Goal: Information Seeking & Learning: Learn about a topic

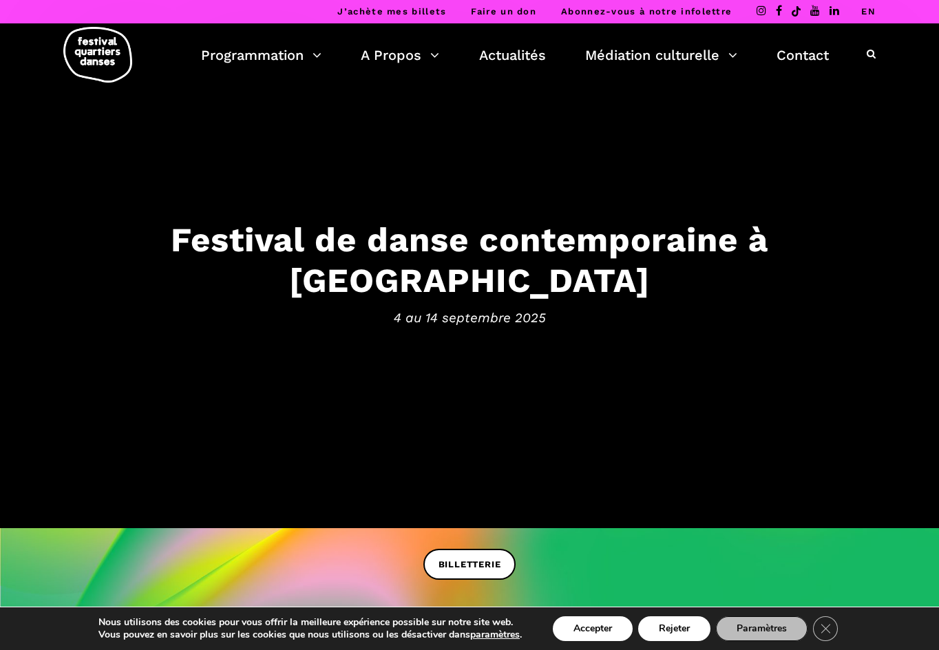
click at [867, 14] on link "EN" at bounding box center [868, 11] width 14 height 10
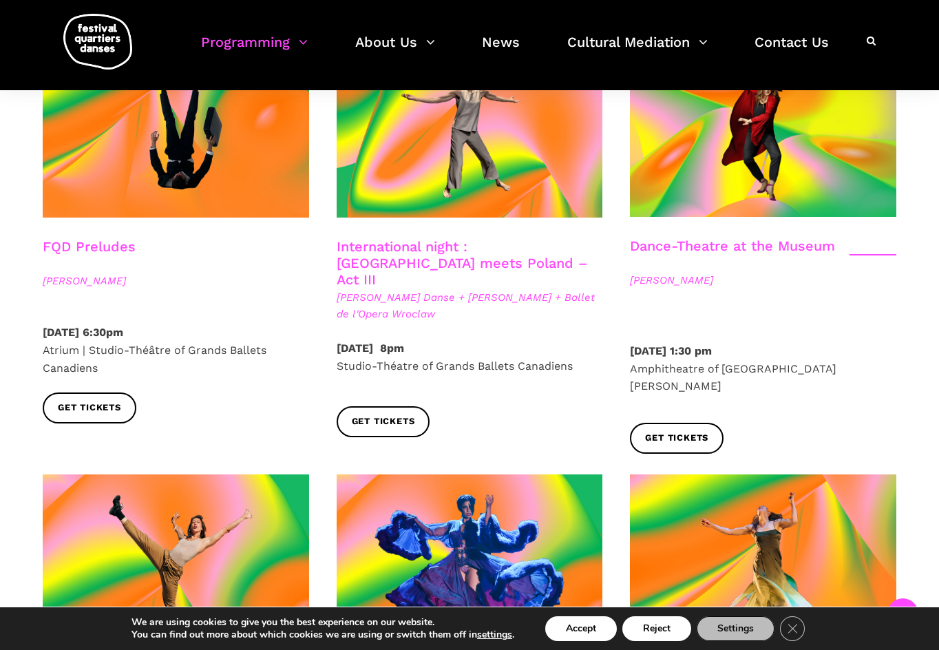
scroll to position [1848, 0]
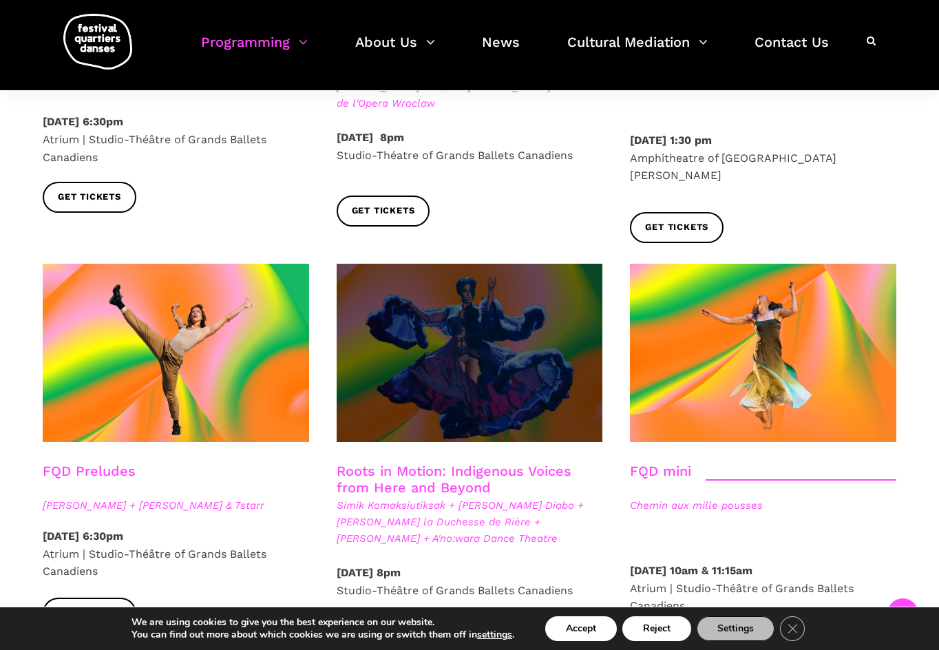
click at [483, 294] on span at bounding box center [470, 353] width 266 height 178
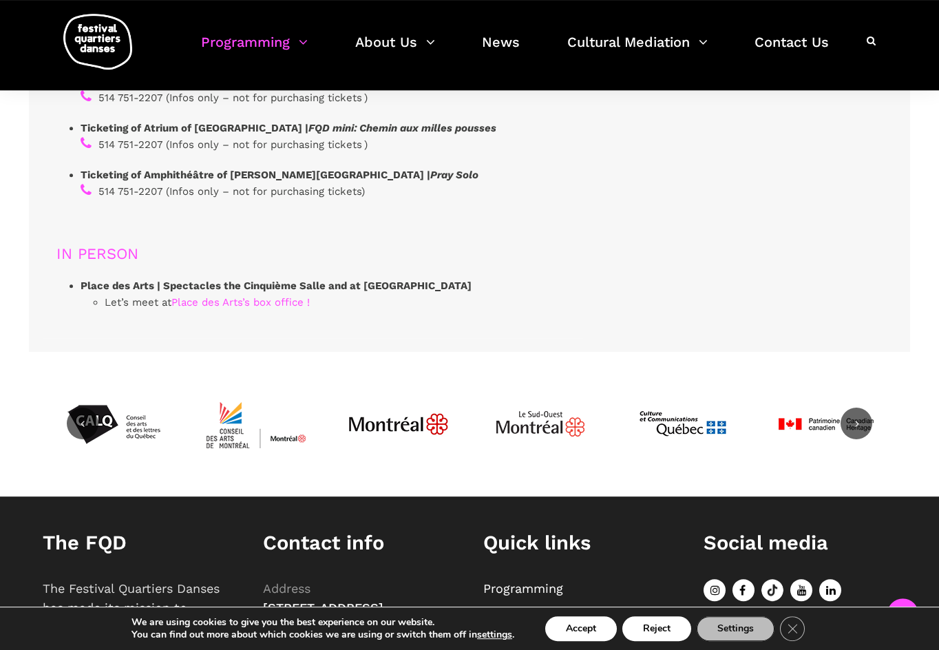
scroll to position [4296, 0]
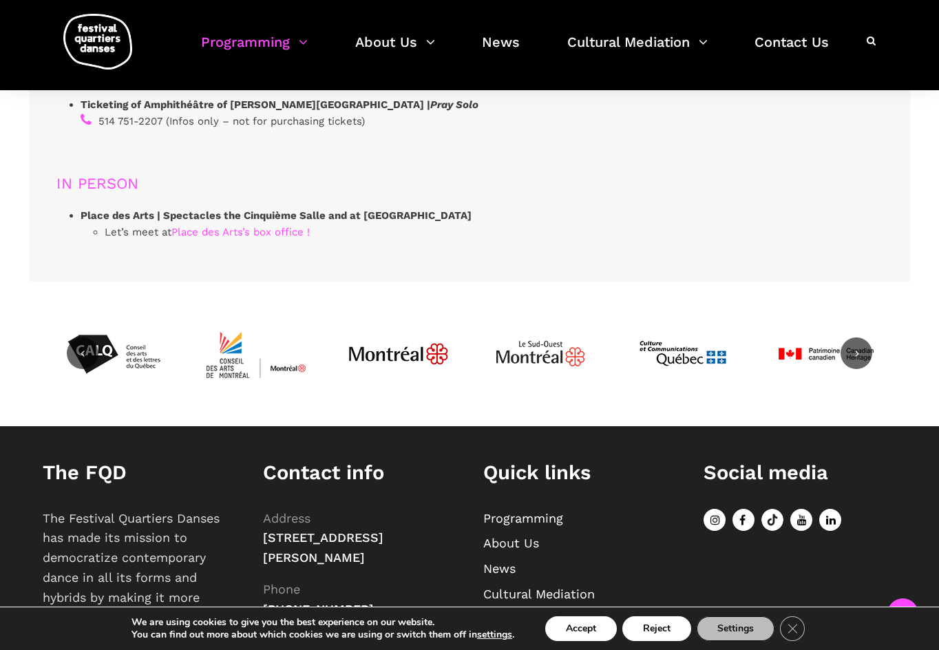
click at [739, 509] on icon at bounding box center [743, 520] width 22 height 22
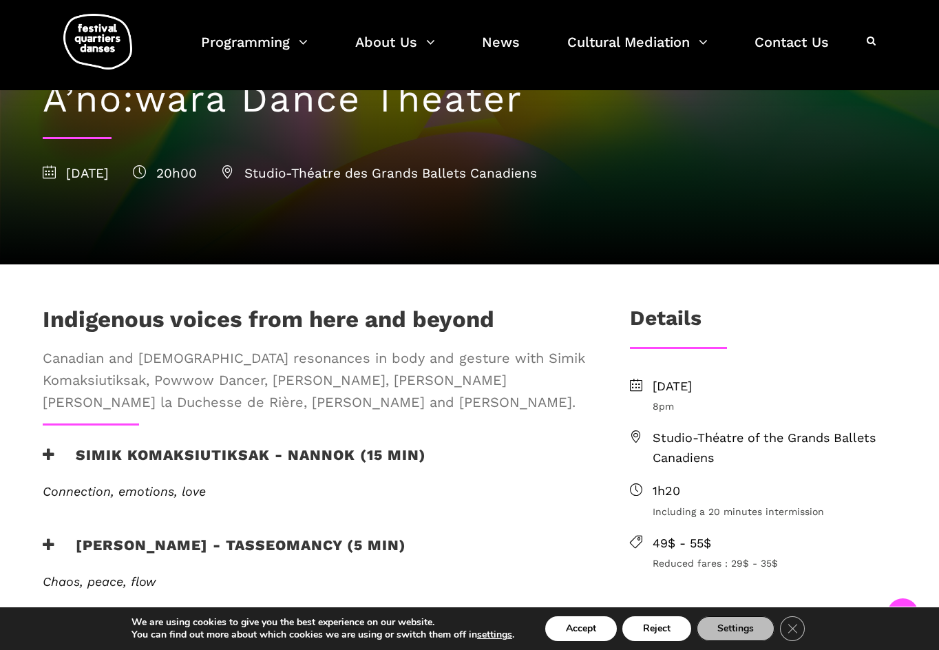
scroll to position [421, 0]
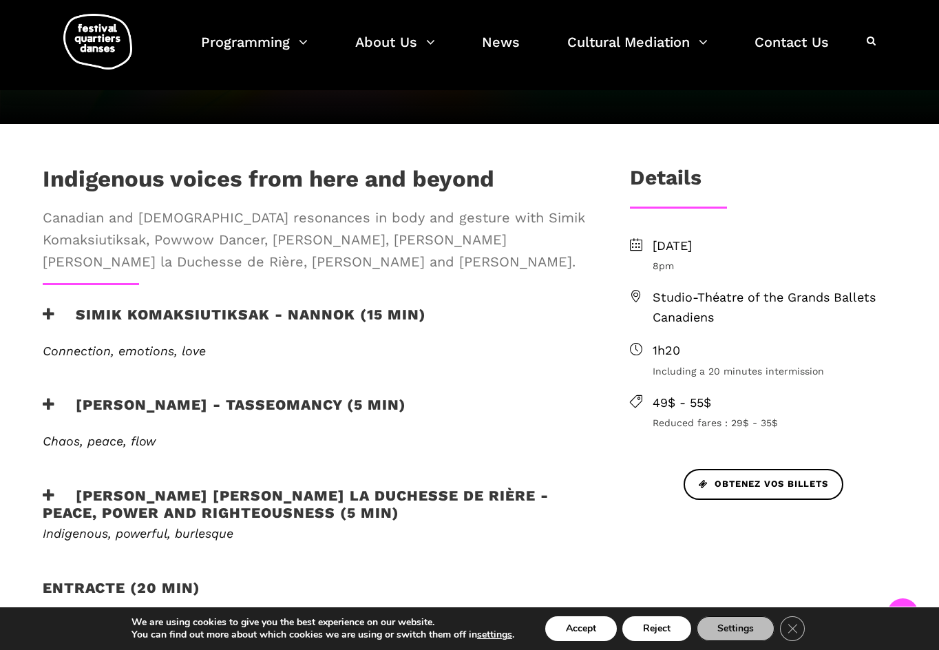
click at [120, 306] on h3 "Simik Komaksiutiksak - Nannok (15 min)" at bounding box center [234, 323] width 383 height 34
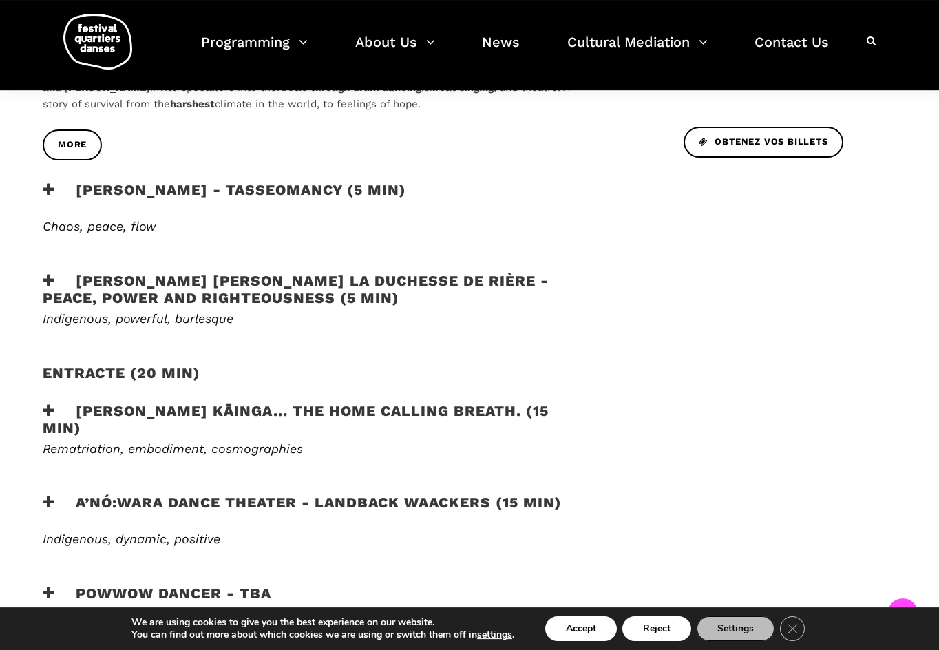
scroll to position [843, 0]
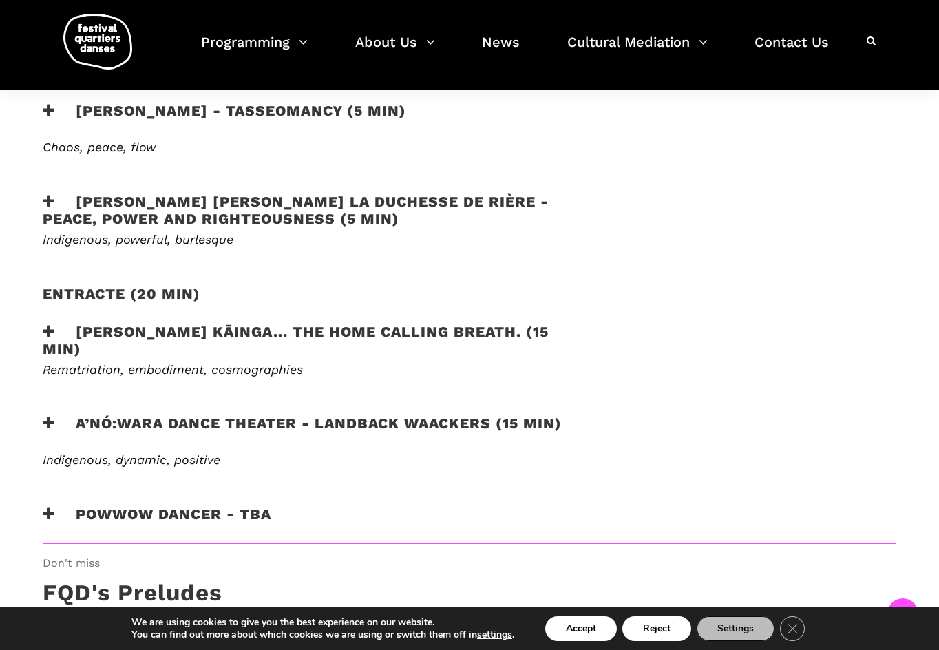
click at [220, 505] on h3 "powwow dancer - tba" at bounding box center [157, 522] width 229 height 34
click at [209, 505] on h3 "powwow dancer - tba" at bounding box center [157, 522] width 229 height 34
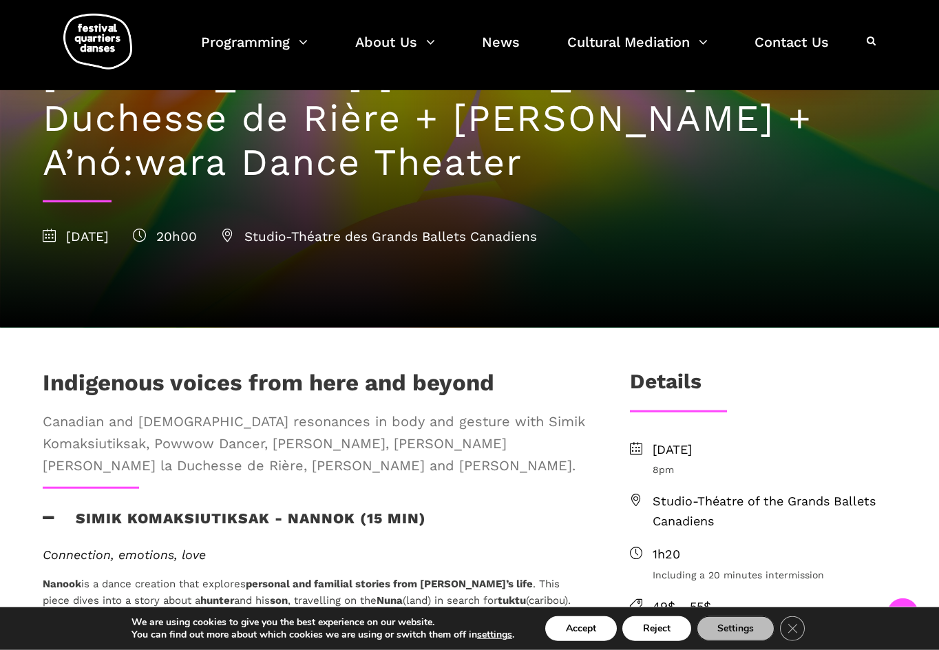
scroll to position [211, 0]
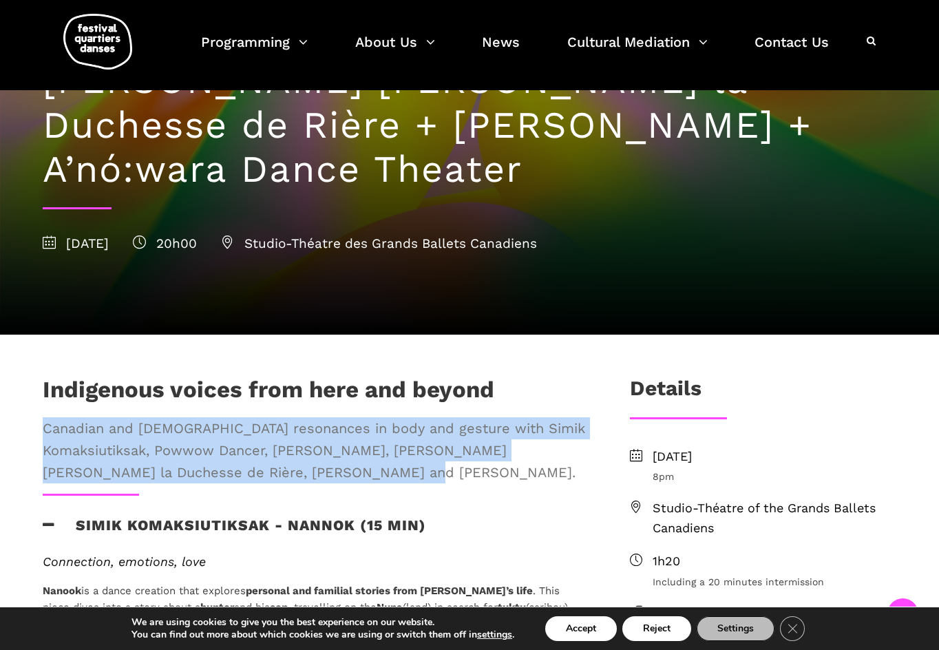
drag, startPoint x: 339, startPoint y: 429, endPoint x: 45, endPoint y: 381, distance: 297.8
click at [45, 417] on span "Canadian and Australian Aboriginal resonances in body and gesture with Simik Ko…" at bounding box center [314, 450] width 542 height 66
copy span "Canadian and Australian Aboriginal resonances in body and gesture with Simik Ko…"
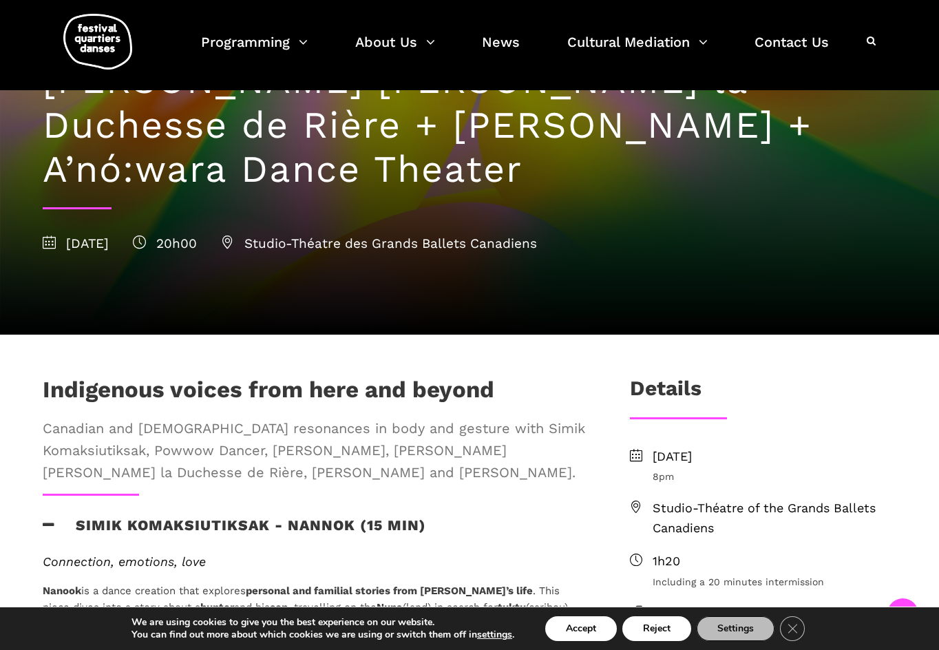
click at [508, 516] on div "Simik Komaksiutiksak - Nannok (15 min)" at bounding box center [314, 533] width 542 height 34
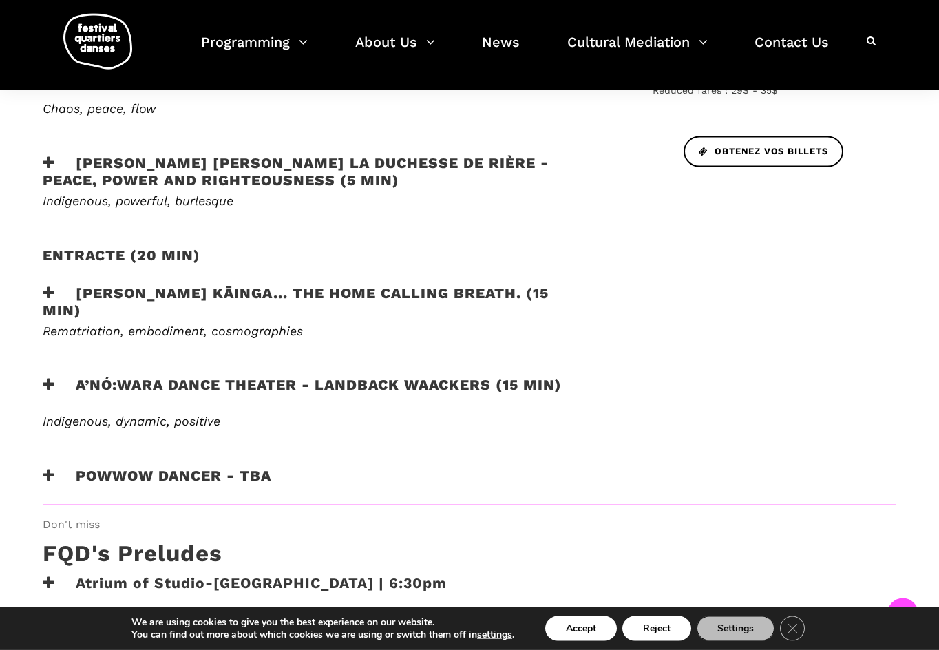
scroll to position [772, 0]
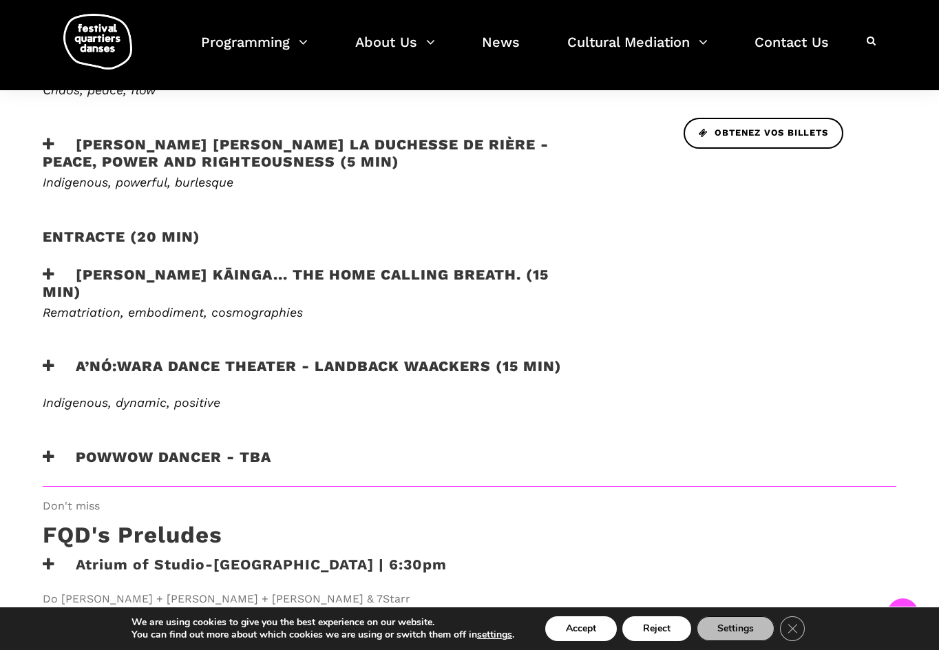
click at [49, 450] on icon at bounding box center [49, 457] width 12 height 14
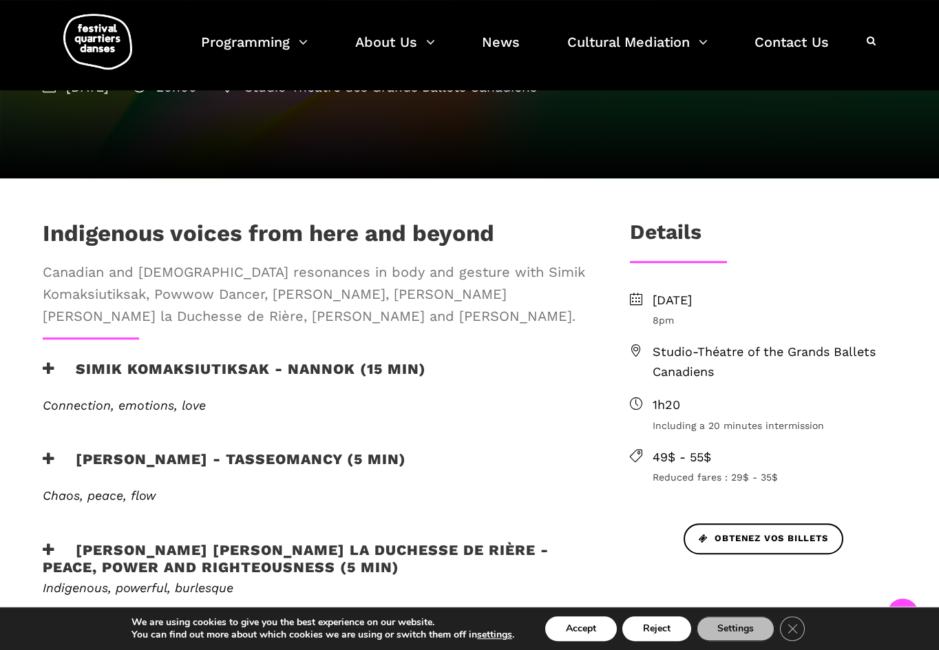
scroll to position [281, 0]
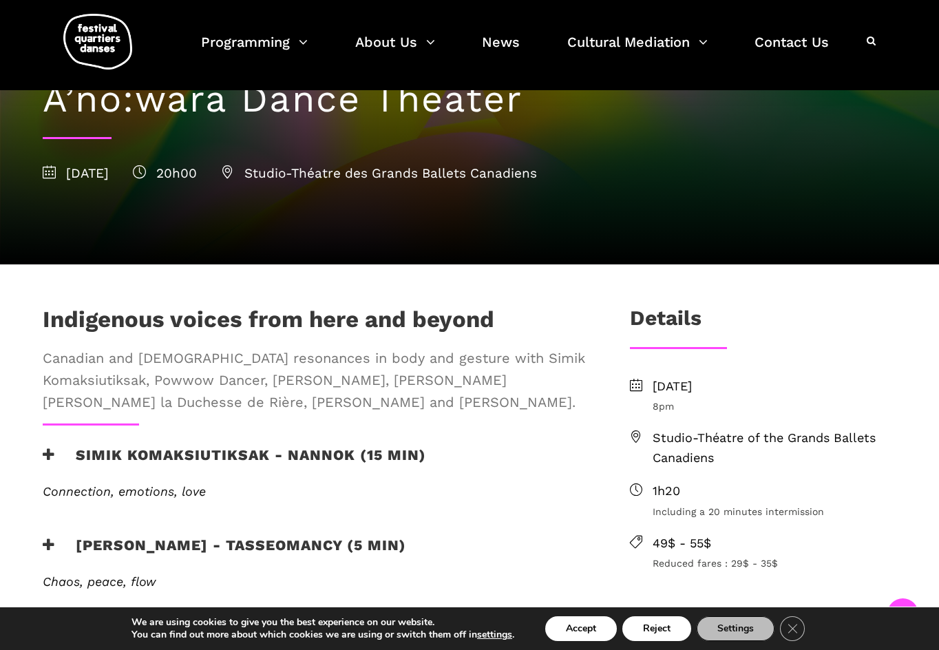
click at [50, 447] on icon at bounding box center [49, 454] width 12 height 14
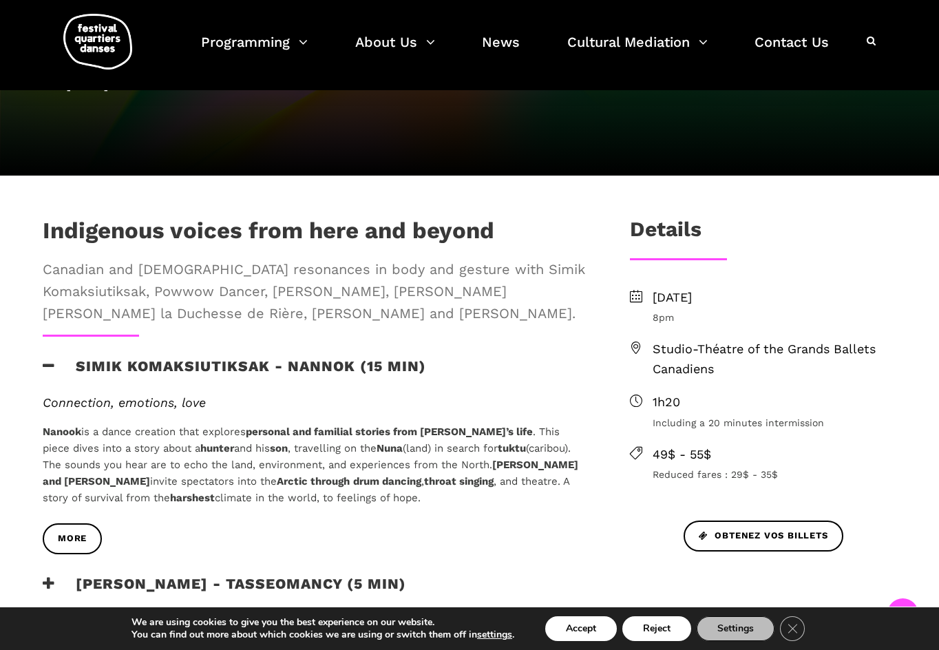
scroll to position [510, 0]
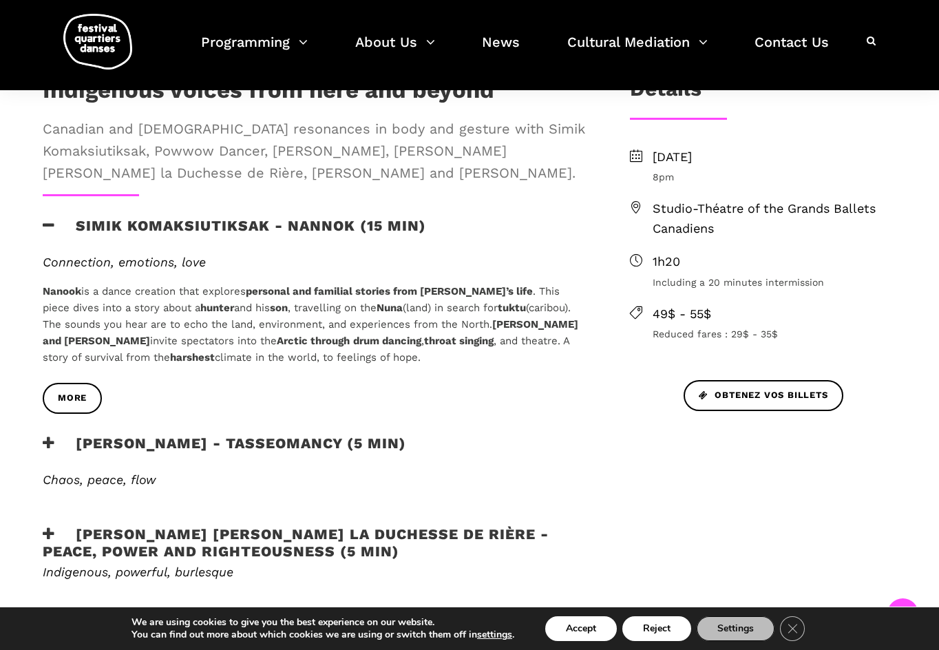
click at [44, 436] on icon at bounding box center [49, 443] width 12 height 14
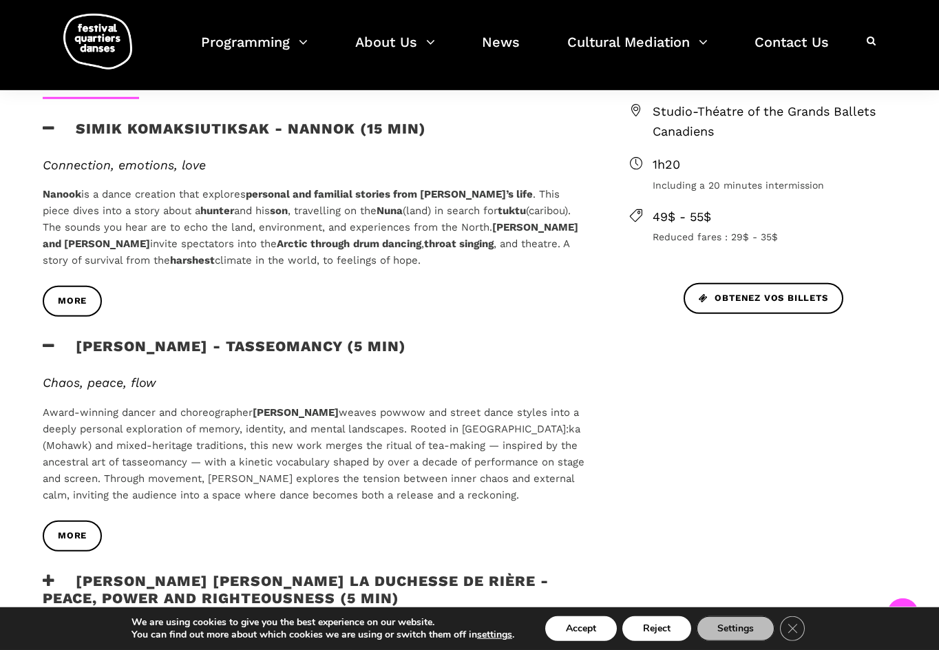
scroll to position [721, 0]
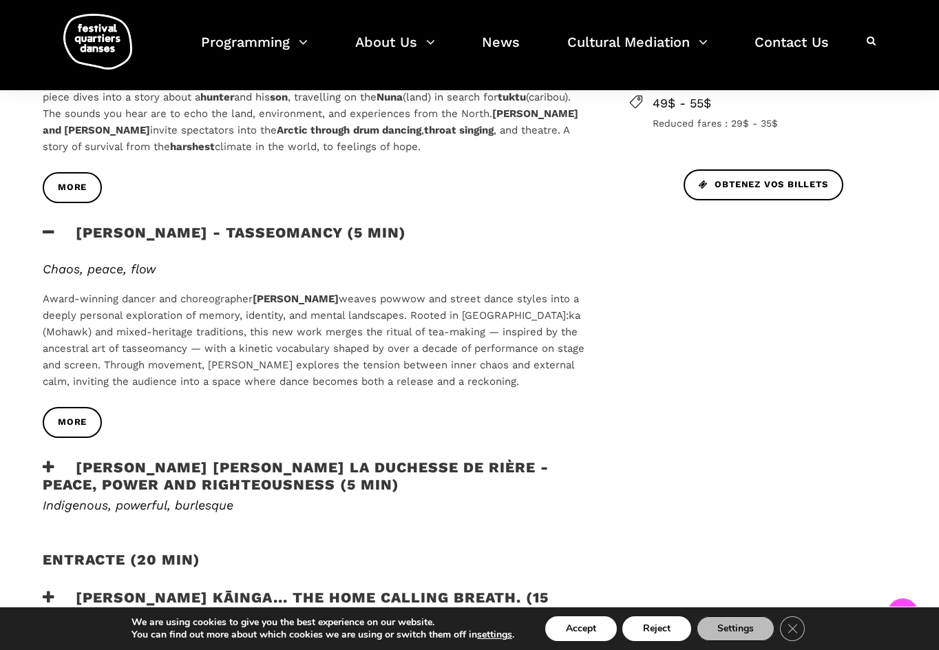
click at [47, 460] on icon at bounding box center [49, 467] width 12 height 14
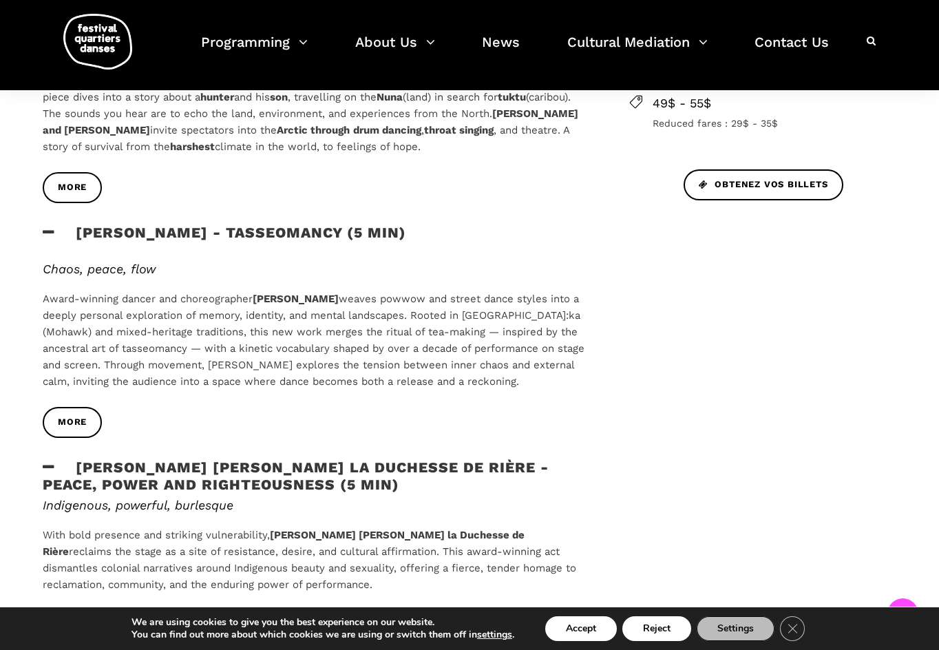
scroll to position [1002, 0]
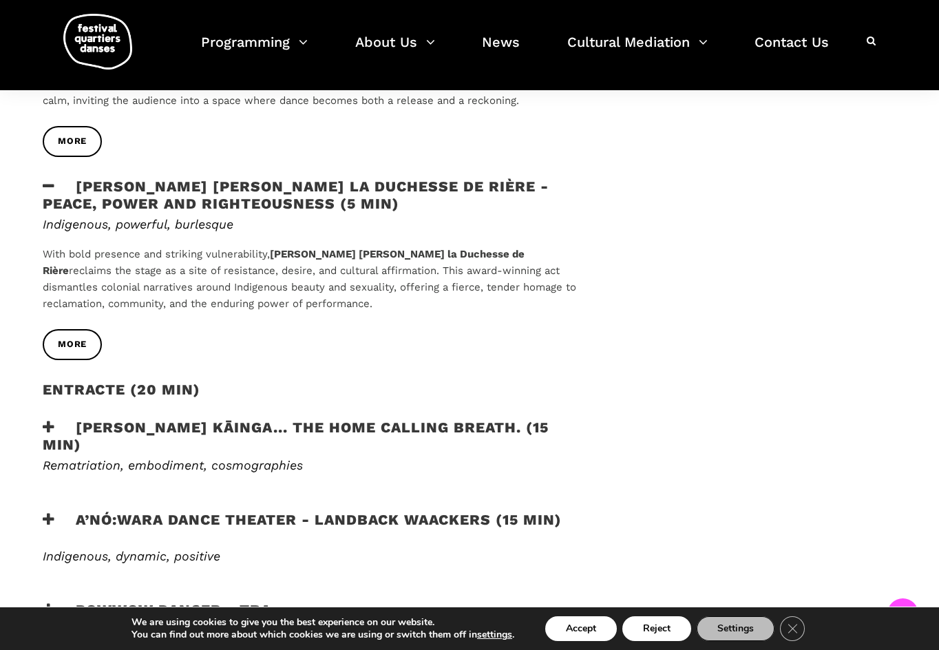
click at [45, 420] on icon at bounding box center [49, 427] width 12 height 14
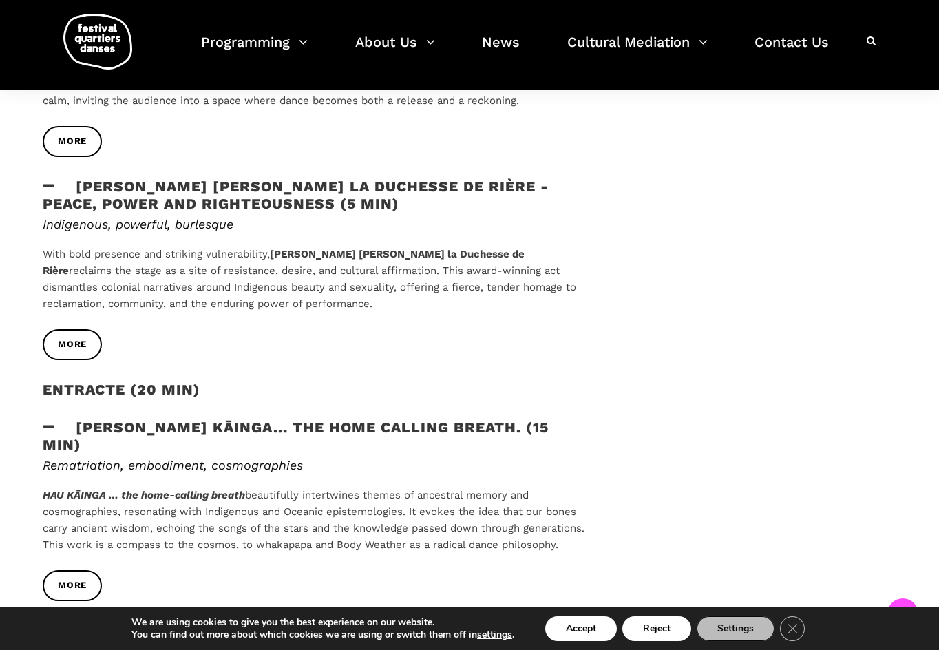
scroll to position [1283, 0]
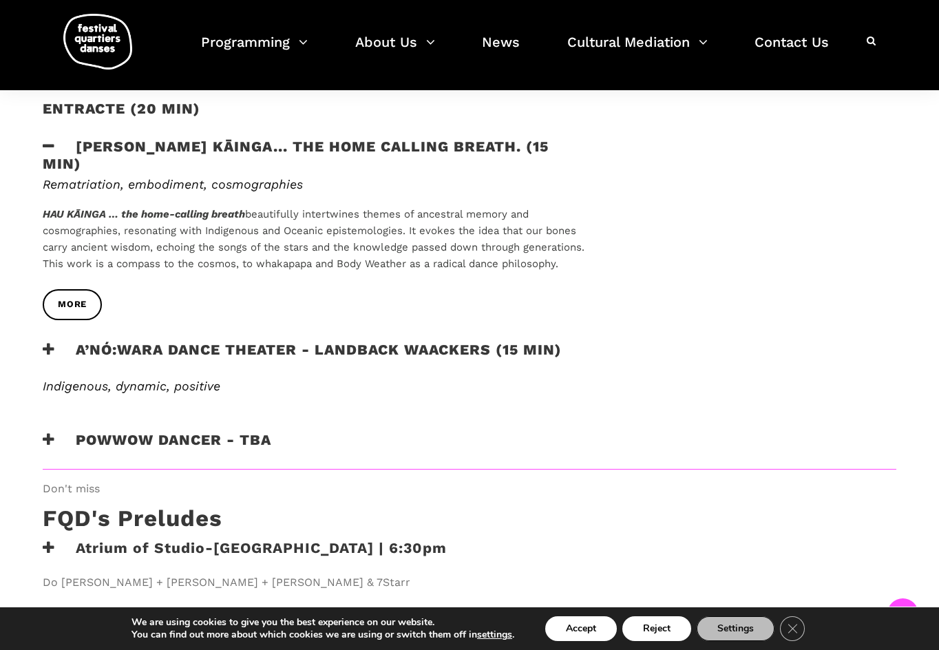
click at [45, 342] on icon at bounding box center [49, 349] width 12 height 14
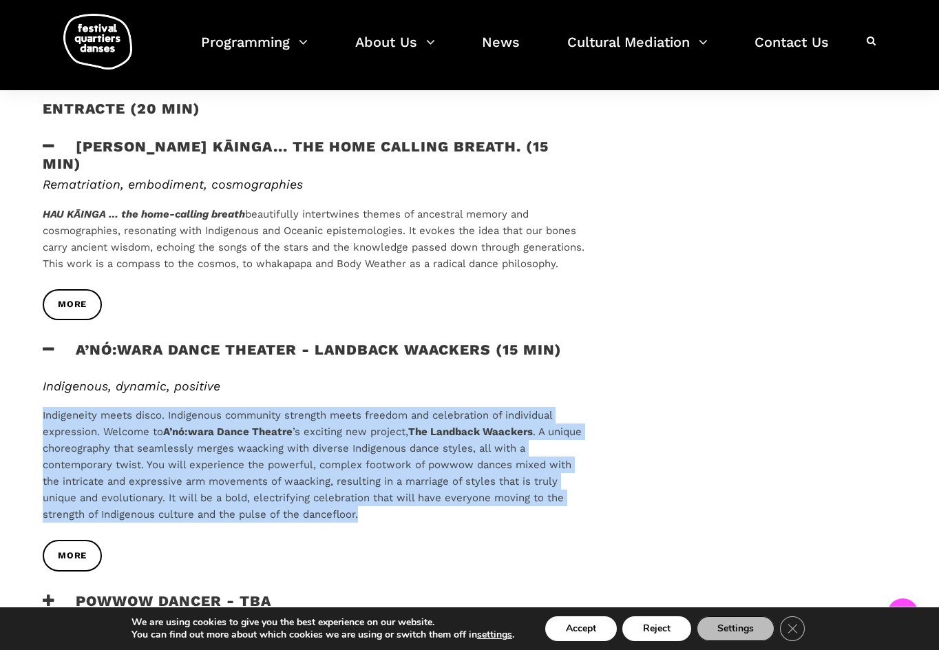
drag, startPoint x: 271, startPoint y: 461, endPoint x: 42, endPoint y: 386, distance: 240.8
click at [42, 386] on div "Indigenous, dynamic, positive Indigeneity meets disco. Indigenous community str…" at bounding box center [314, 460] width 570 height 162
copy p "Indigeneity meets disco. Indigenous community strength meets freedom and celebr…"
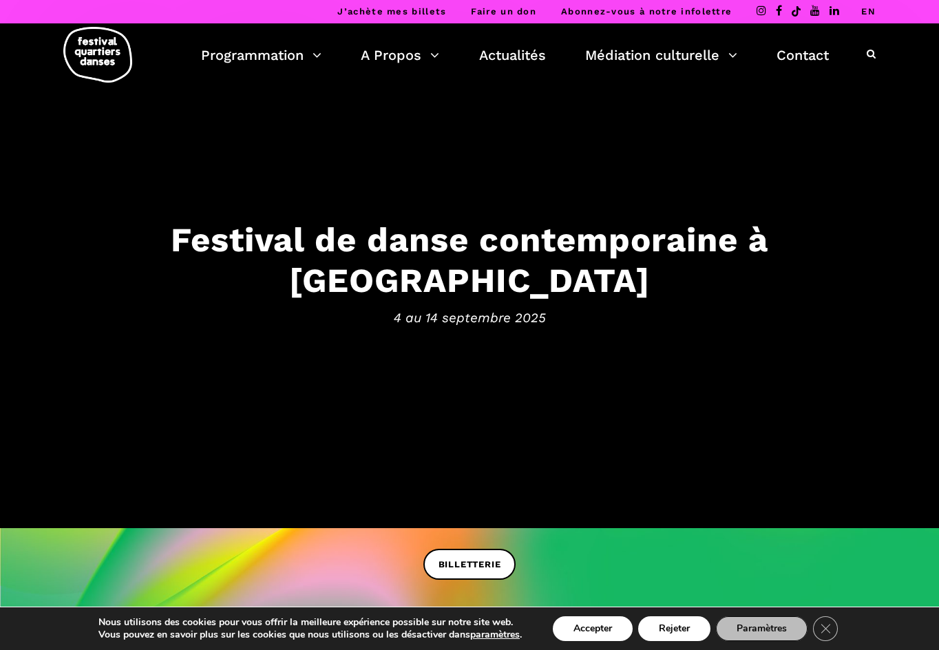
click at [865, 13] on link "EN" at bounding box center [868, 11] width 14 height 10
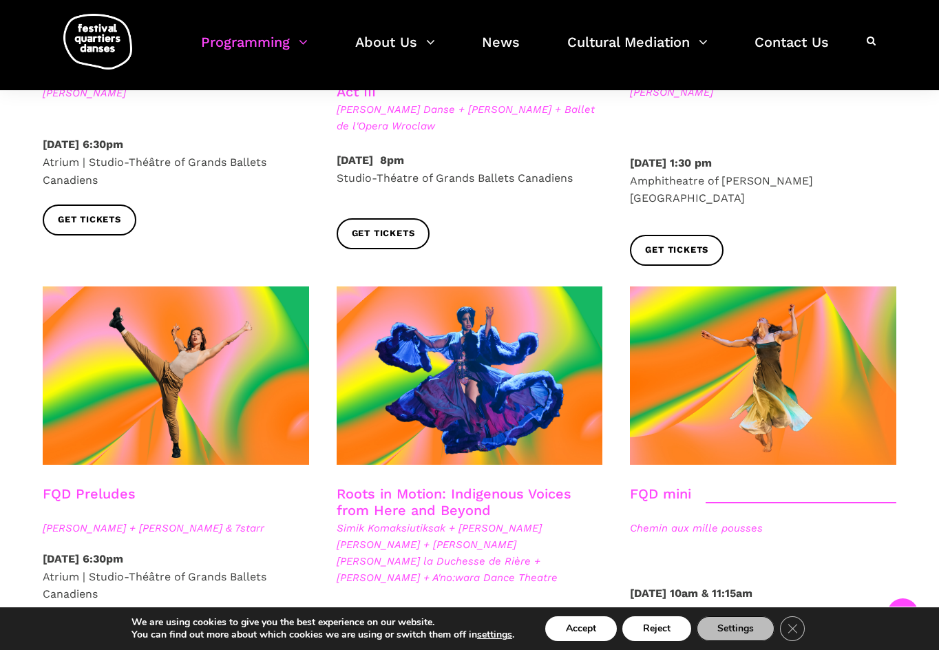
scroll to position [2177, 0]
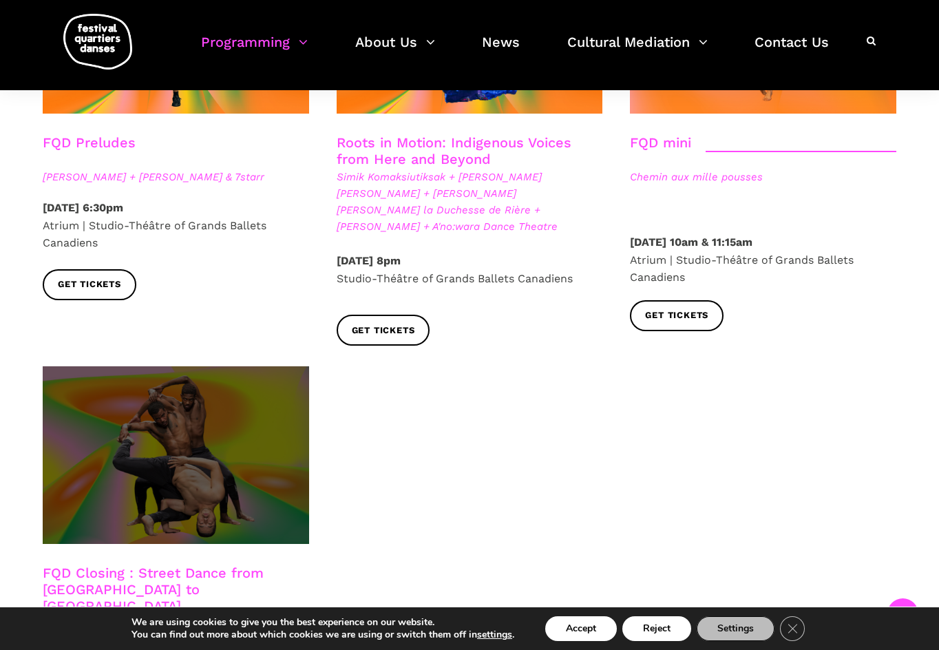
click at [214, 407] on span at bounding box center [176, 455] width 266 height 178
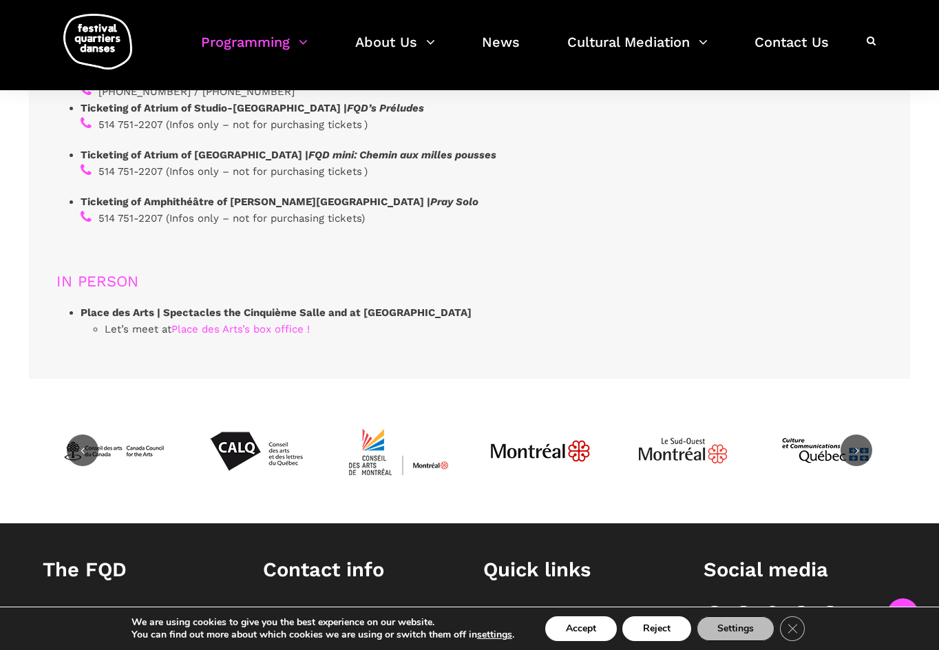
scroll to position [4296, 0]
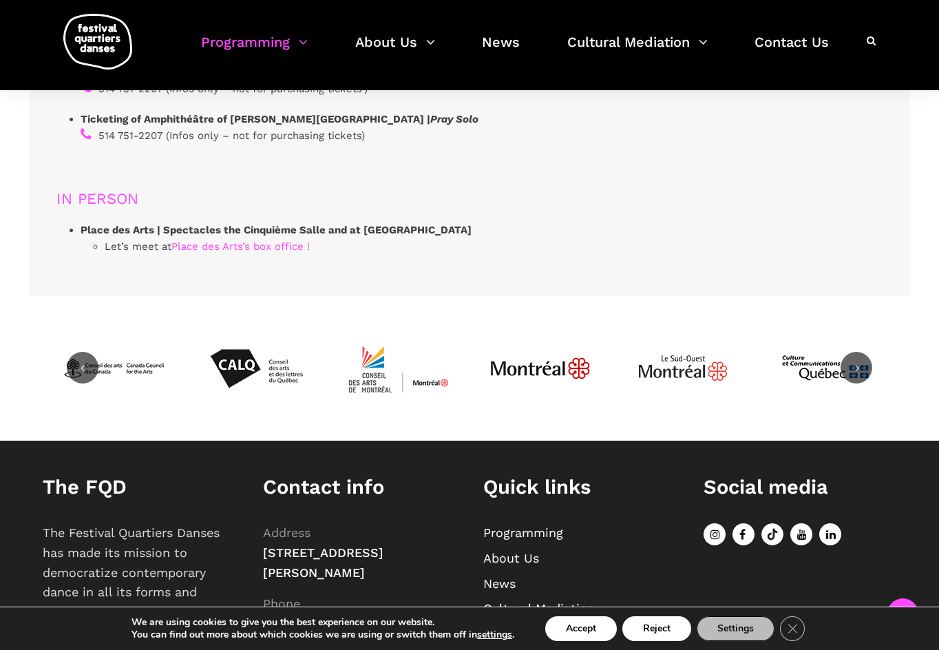
click at [742, 523] on icon at bounding box center [743, 534] width 22 height 22
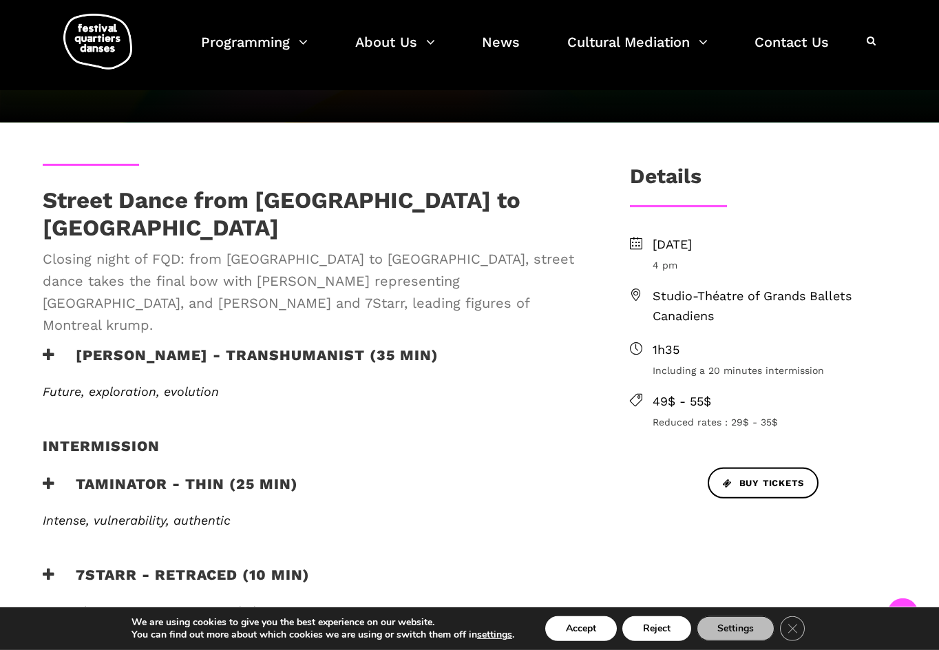
scroll to position [281, 0]
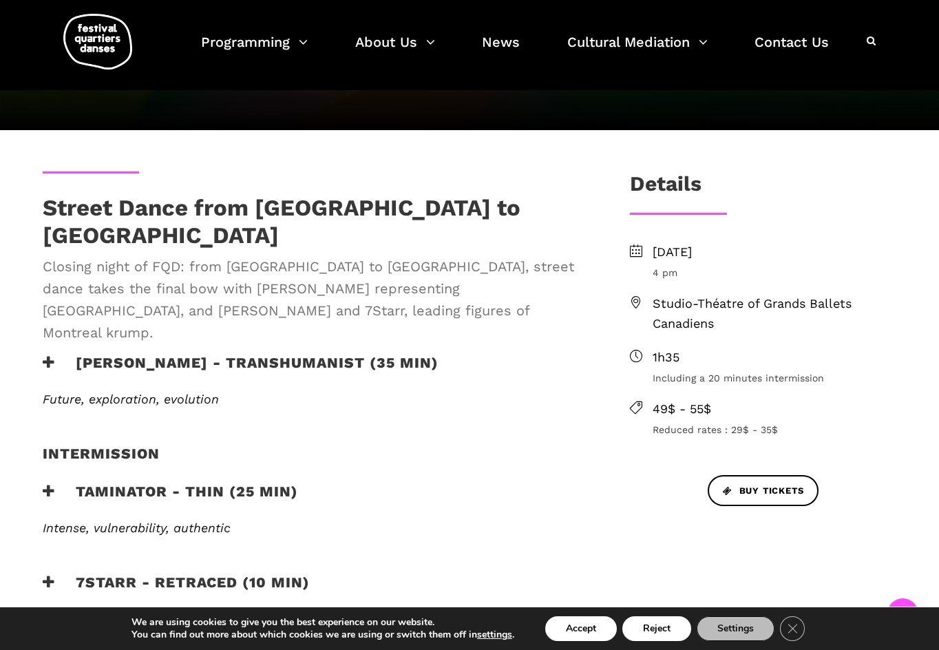
click at [48, 355] on icon at bounding box center [49, 362] width 12 height 14
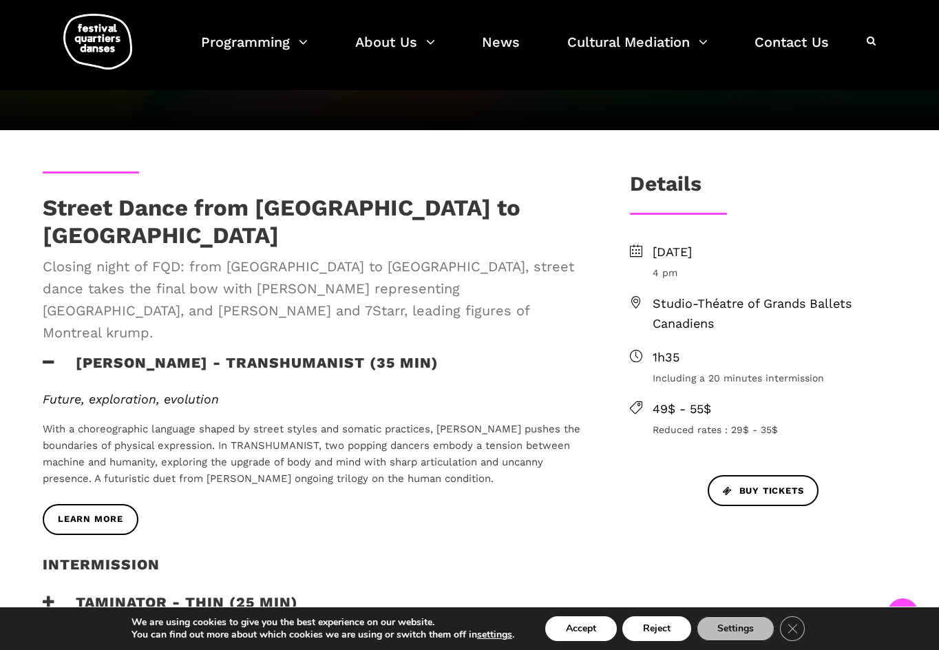
scroll to position [492, 0]
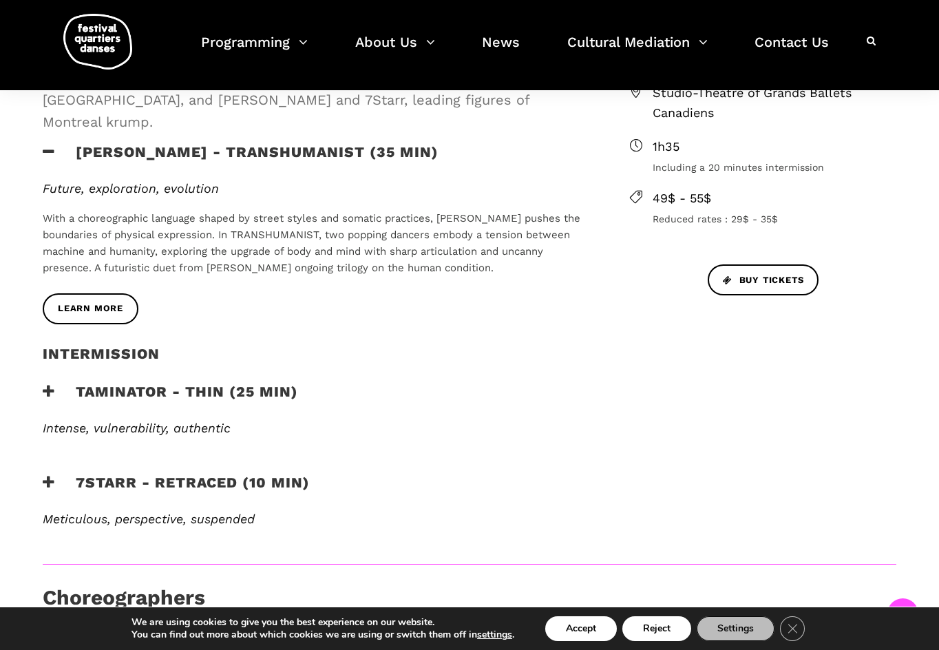
click at [49, 345] on div "Intermission" at bounding box center [314, 364] width 570 height 38
click at [48, 384] on icon at bounding box center [49, 391] width 12 height 14
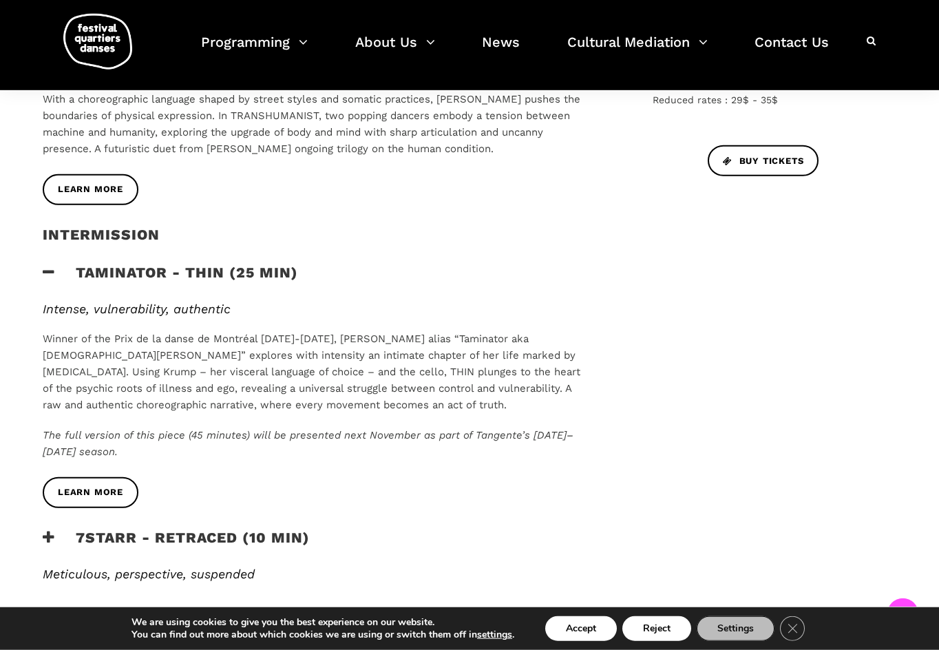
scroll to position [702, 0]
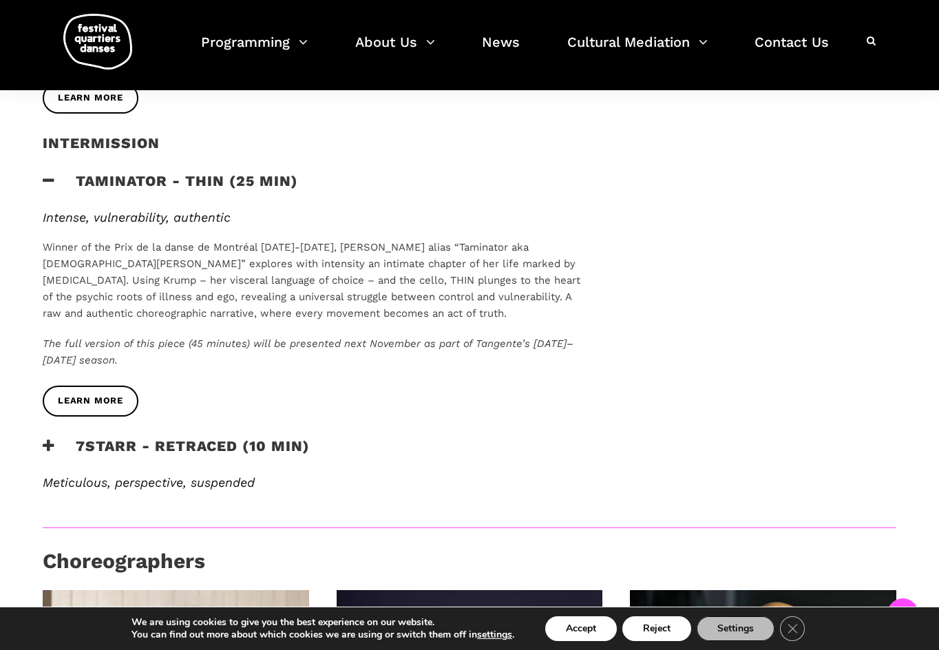
click at [46, 439] on icon at bounding box center [49, 446] width 12 height 14
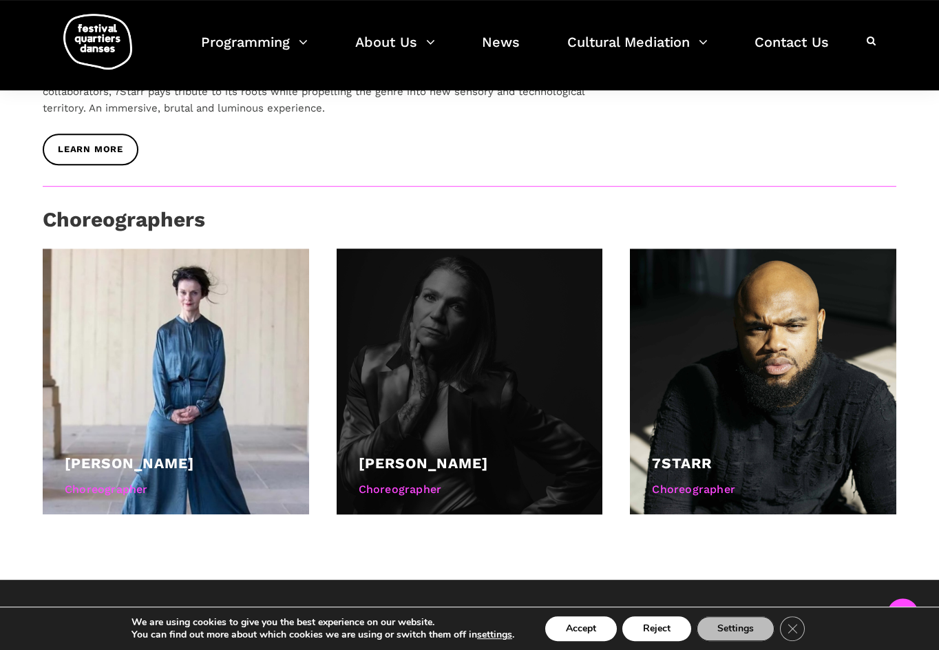
scroll to position [1194, 0]
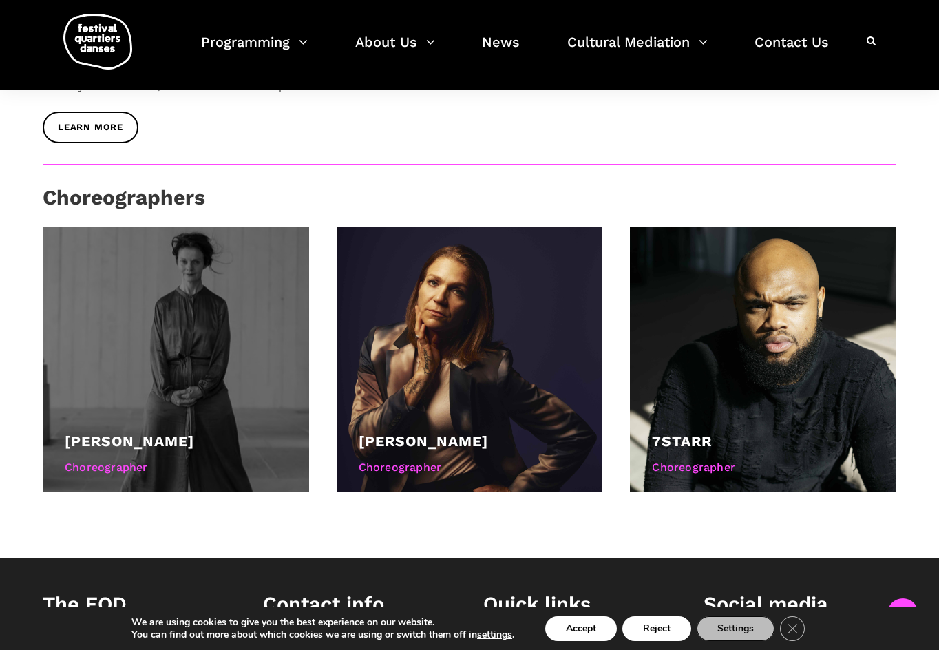
click at [254, 329] on div at bounding box center [176, 359] width 266 height 266
click at [116, 458] on div "Choreographer" at bounding box center [176, 467] width 222 height 18
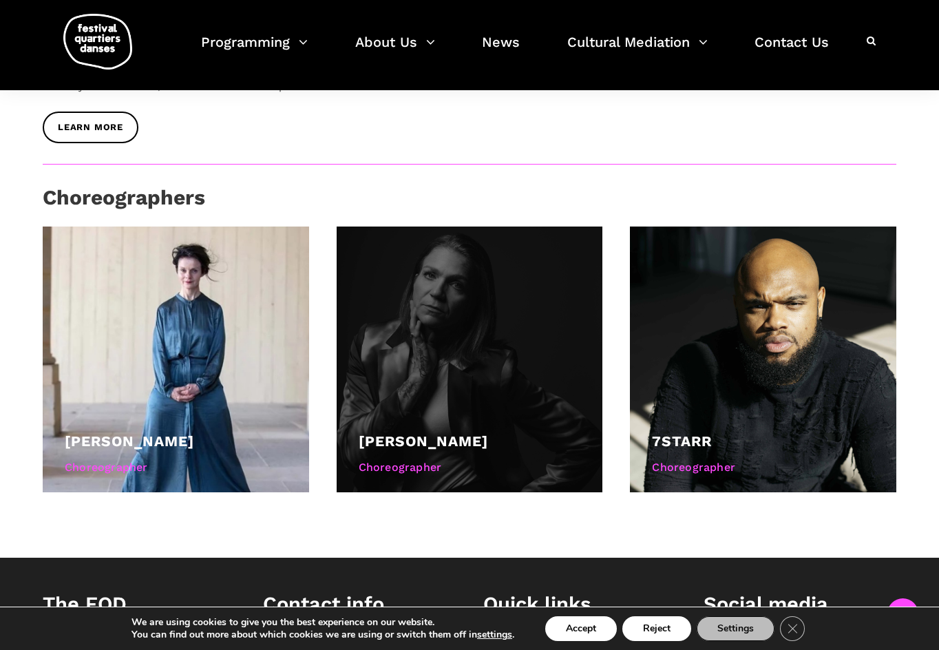
click at [439, 458] on div "Choreographer" at bounding box center [470, 467] width 222 height 18
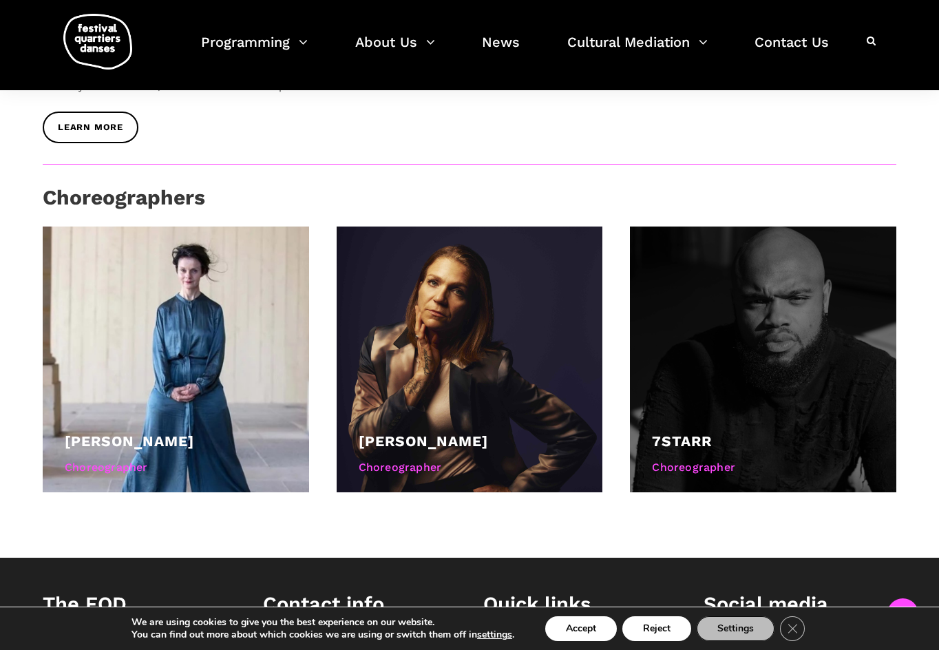
click at [736, 430] on div "7starr" at bounding box center [763, 441] width 222 height 23
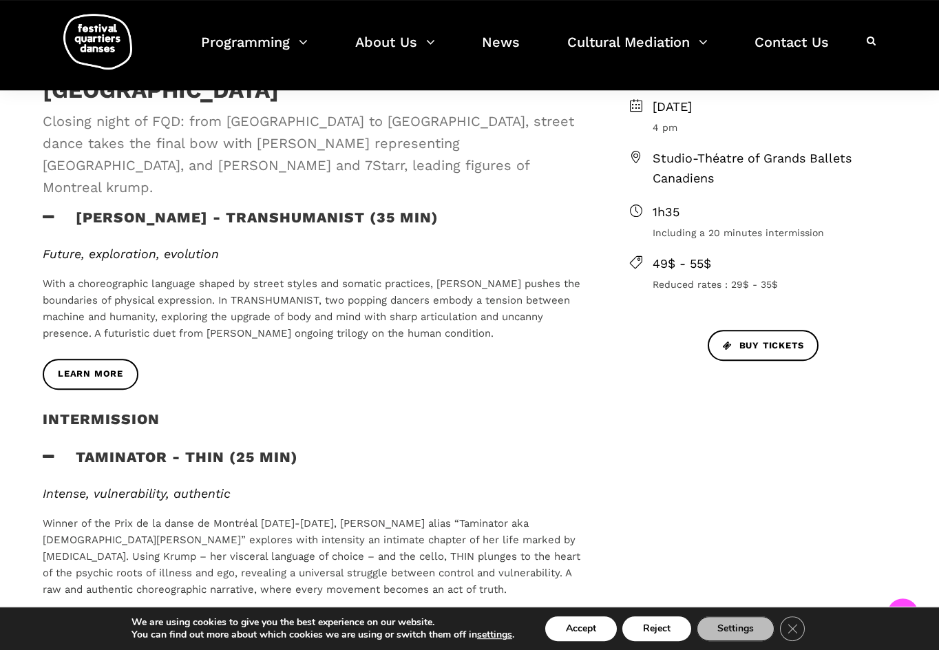
scroll to position [351, 0]
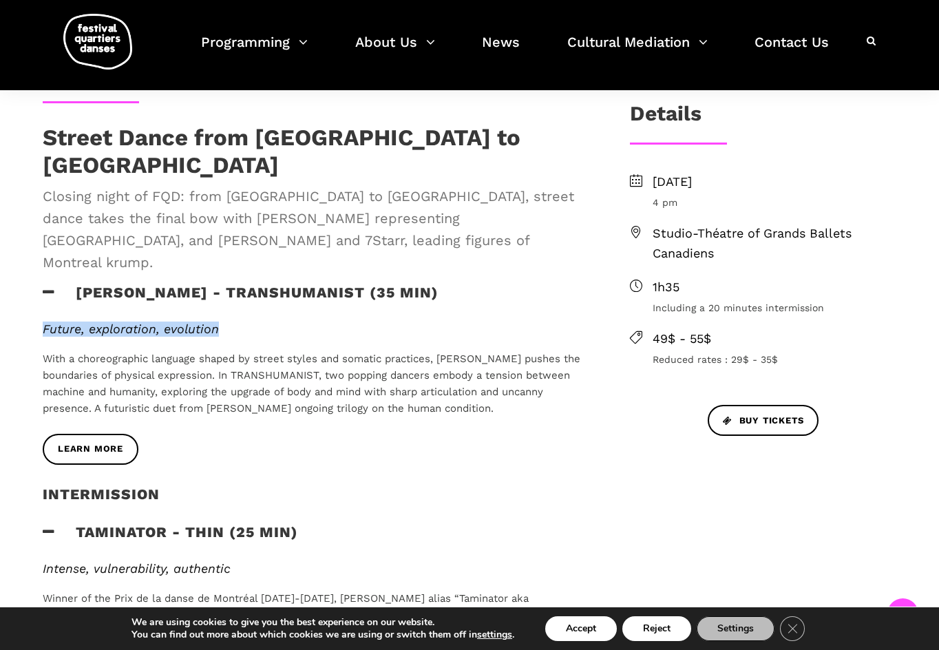
drag, startPoint x: 238, startPoint y: 287, endPoint x: 41, endPoint y: 294, distance: 196.3
click at [41, 321] on div "Future, exploration, evolution With a choreographic language shaped by street s…" at bounding box center [314, 377] width 570 height 112
copy span "Future, exploration, evolution"
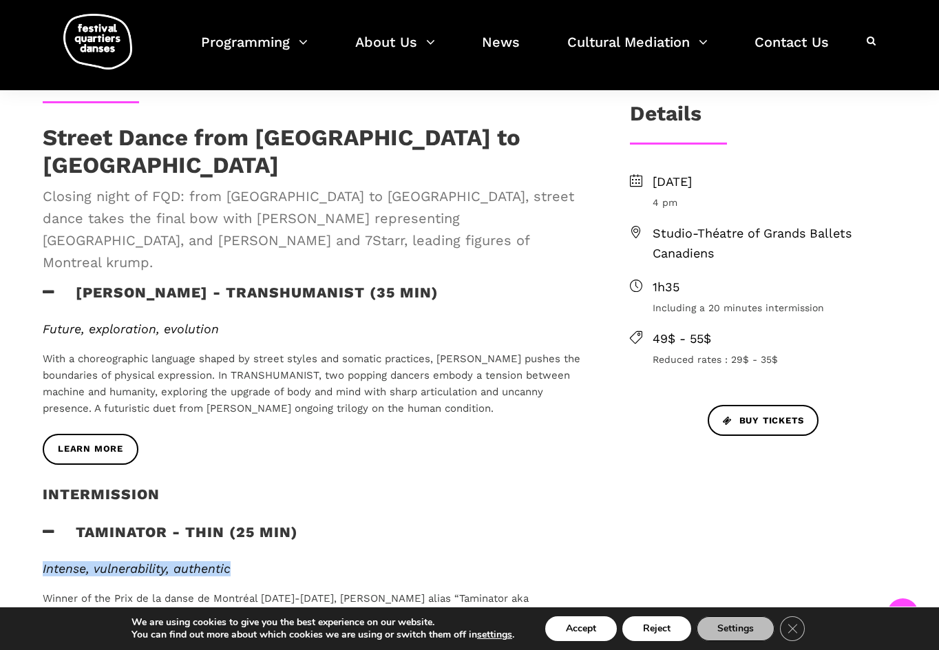
drag, startPoint x: 157, startPoint y: 531, endPoint x: 34, endPoint y: 526, distance: 123.4
click at [34, 561] on div "Intense, vulnerability, authentic Winner of the Prix de la danse de Montréal 20…" at bounding box center [314, 649] width 570 height 176
copy em "Intense, vulnerability, authentic"
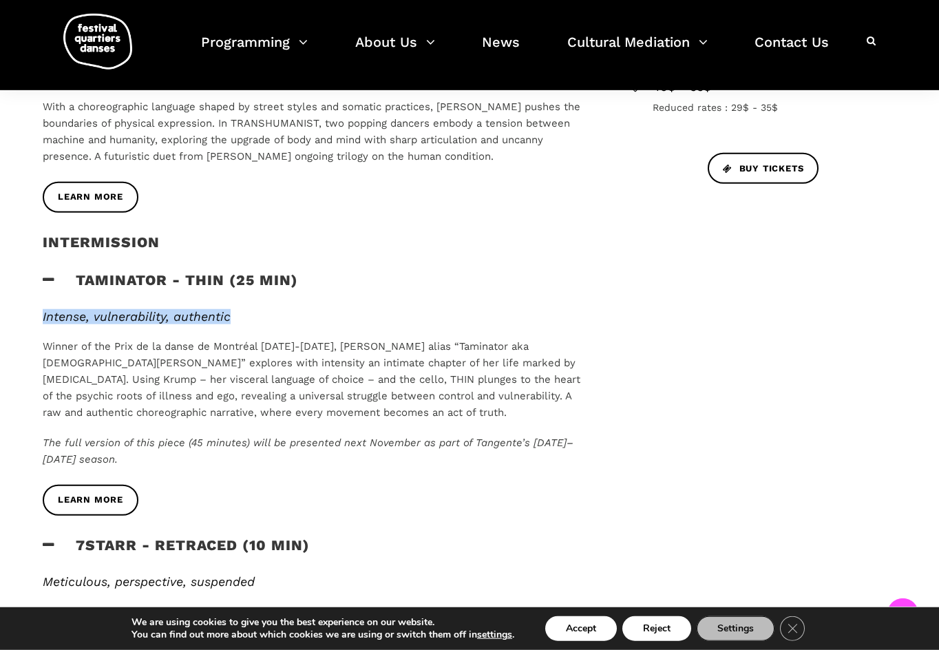
scroll to position [632, 0]
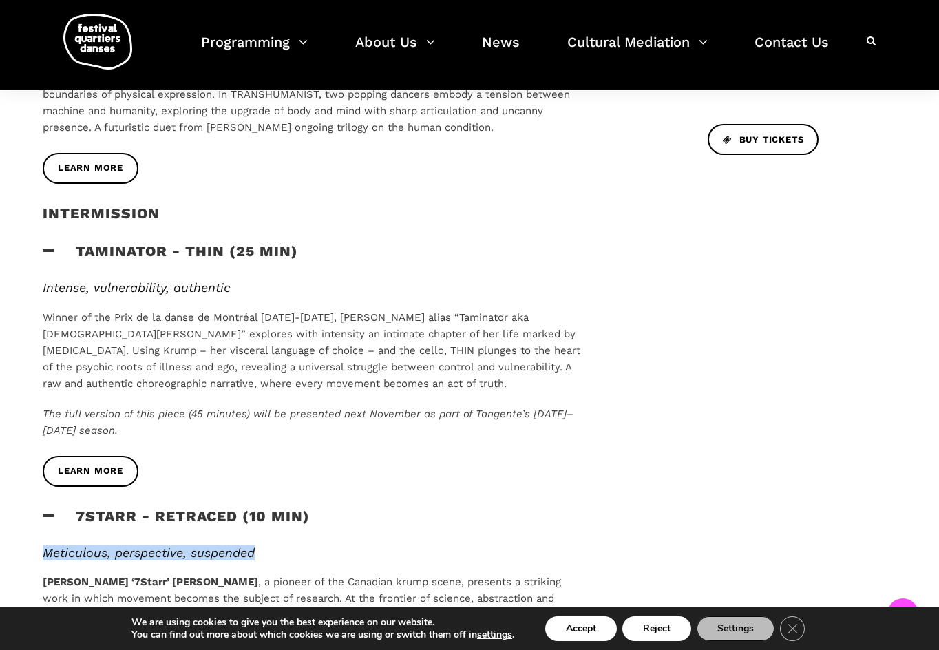
drag, startPoint x: 266, startPoint y: 513, endPoint x: 43, endPoint y: 507, distance: 223.8
click at [43, 545] on h6 "Meticulous, perspective, suspended" at bounding box center [314, 552] width 542 height 15
copy em "Meticulous, perspective, suspended"
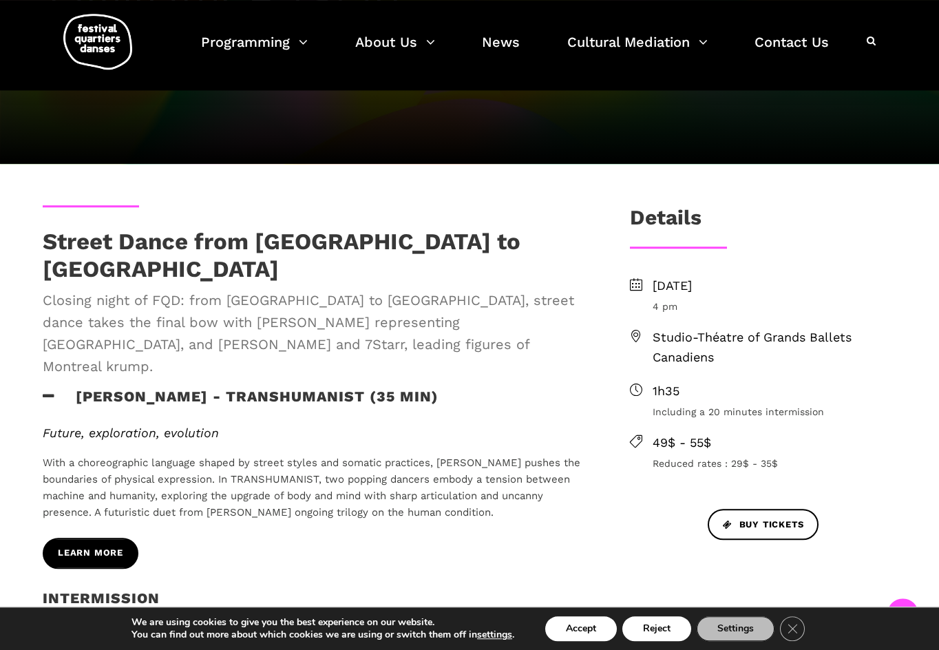
scroll to position [281, 0]
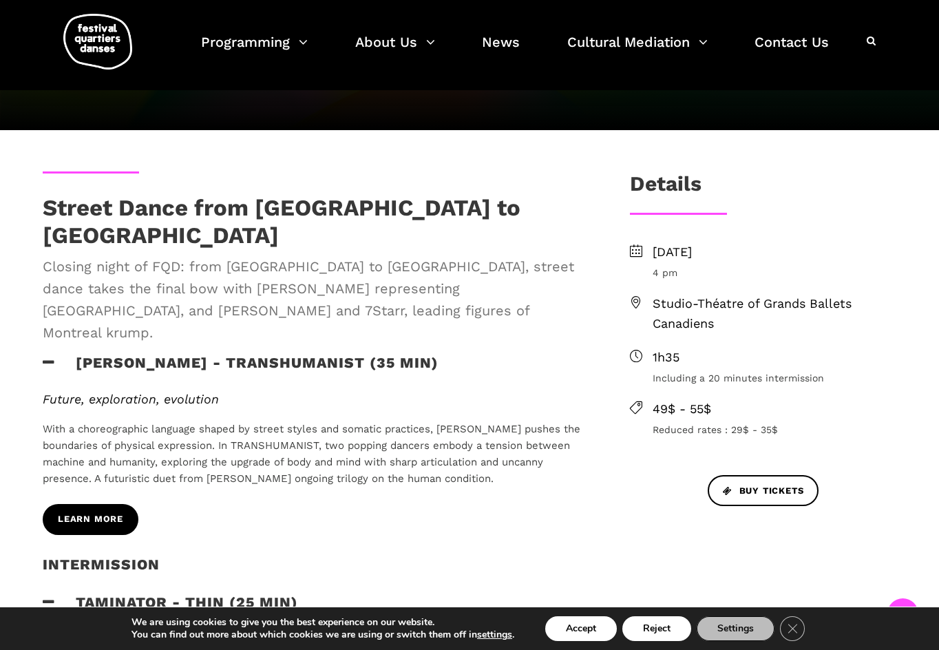
click at [106, 512] on span "Learn more" at bounding box center [90, 519] width 65 height 14
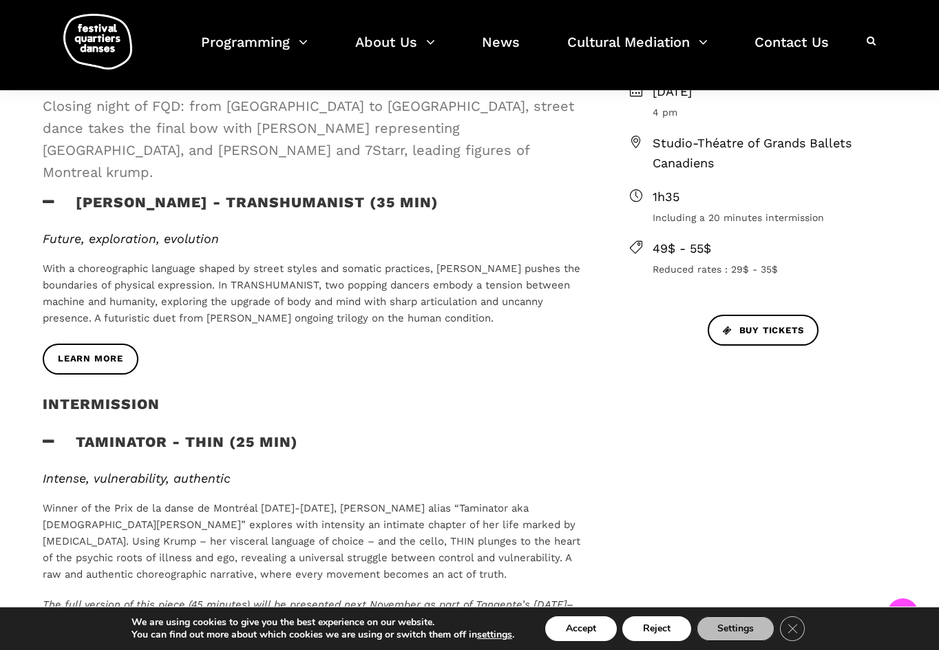
scroll to position [702, 0]
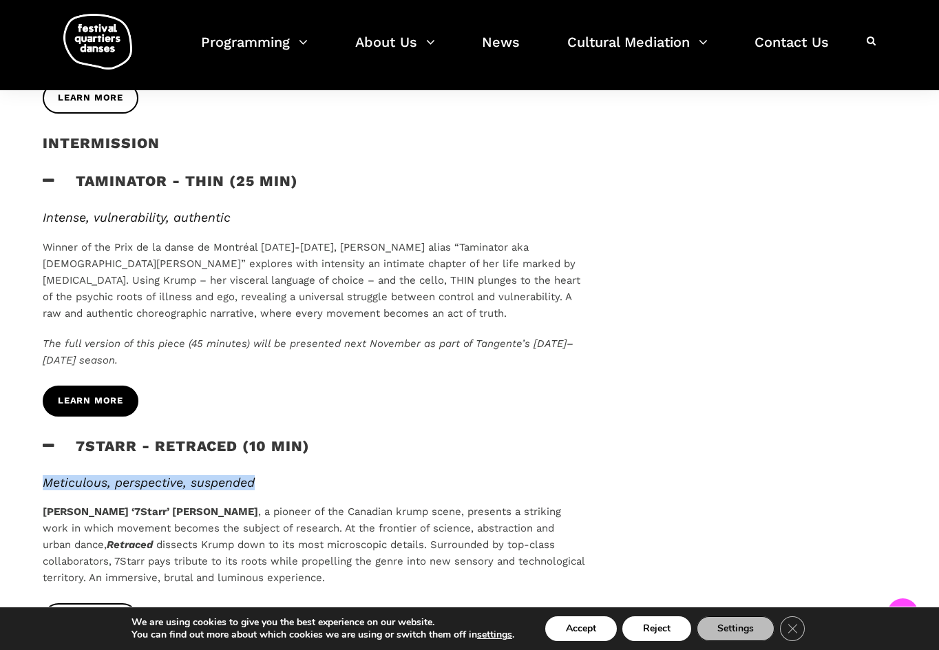
click at [98, 394] on span "Learn more" at bounding box center [90, 401] width 65 height 14
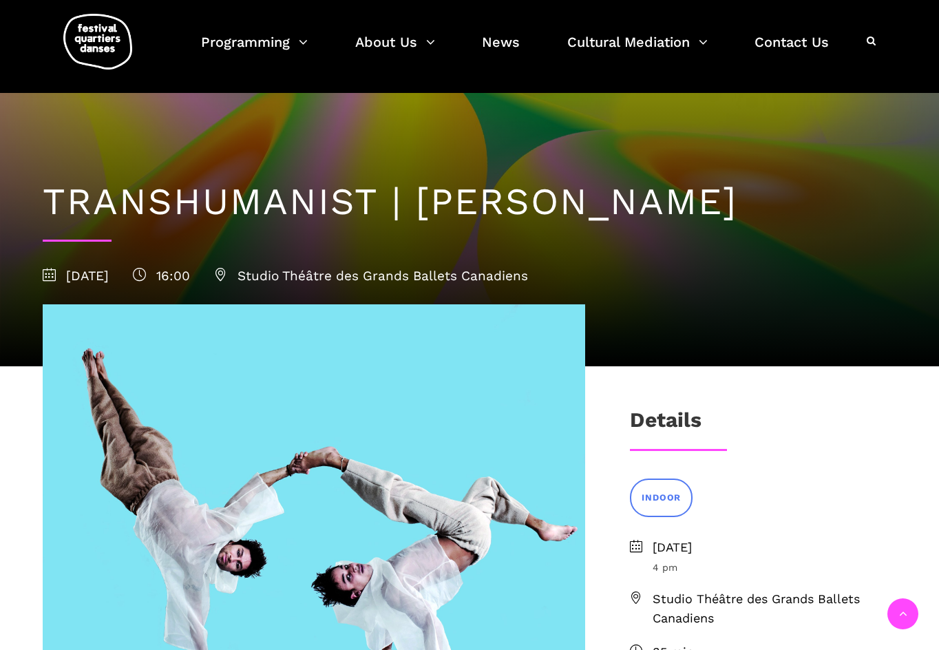
scroll to position [632, 0]
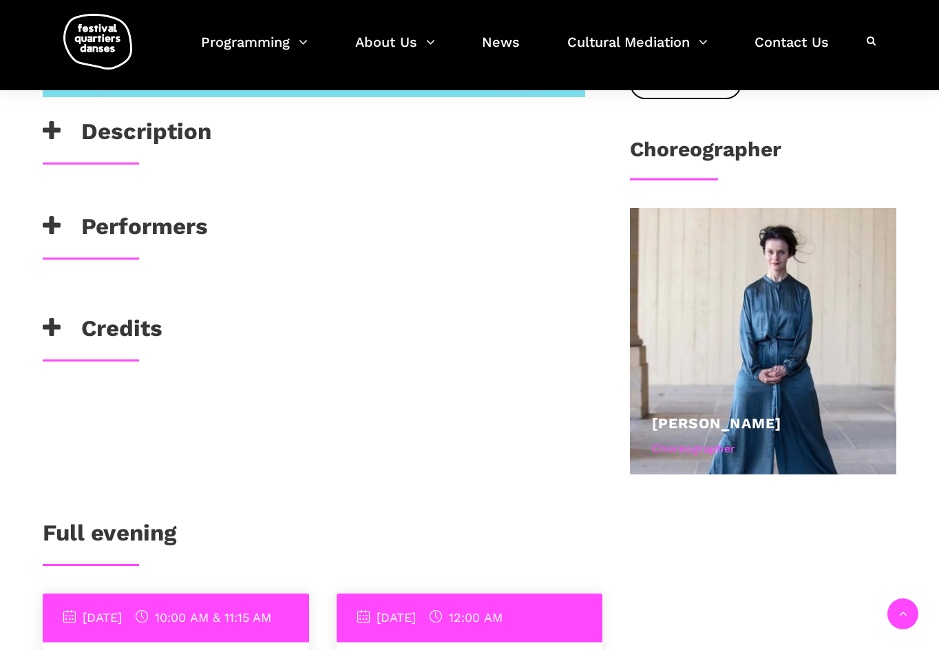
click at [54, 133] on icon at bounding box center [52, 131] width 18 height 23
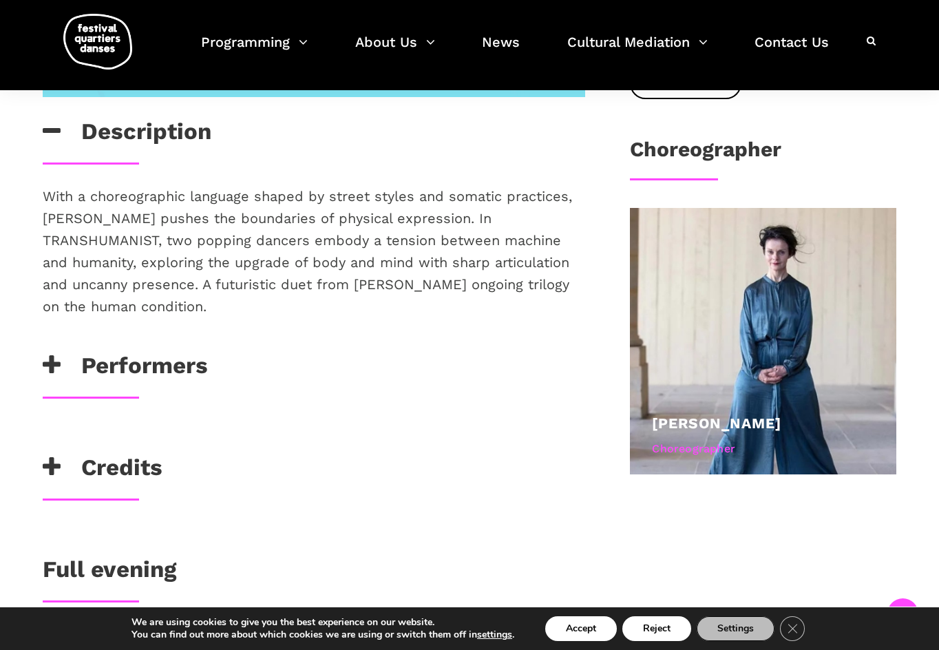
click at [46, 354] on icon at bounding box center [52, 365] width 18 height 23
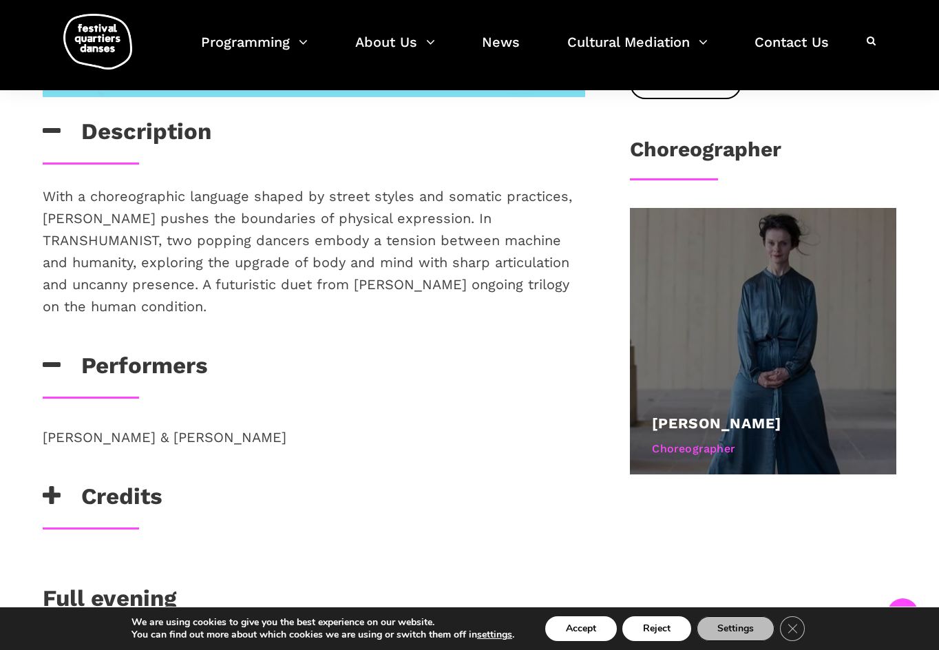
click at [707, 423] on link "[PERSON_NAME]" at bounding box center [716, 422] width 129 height 17
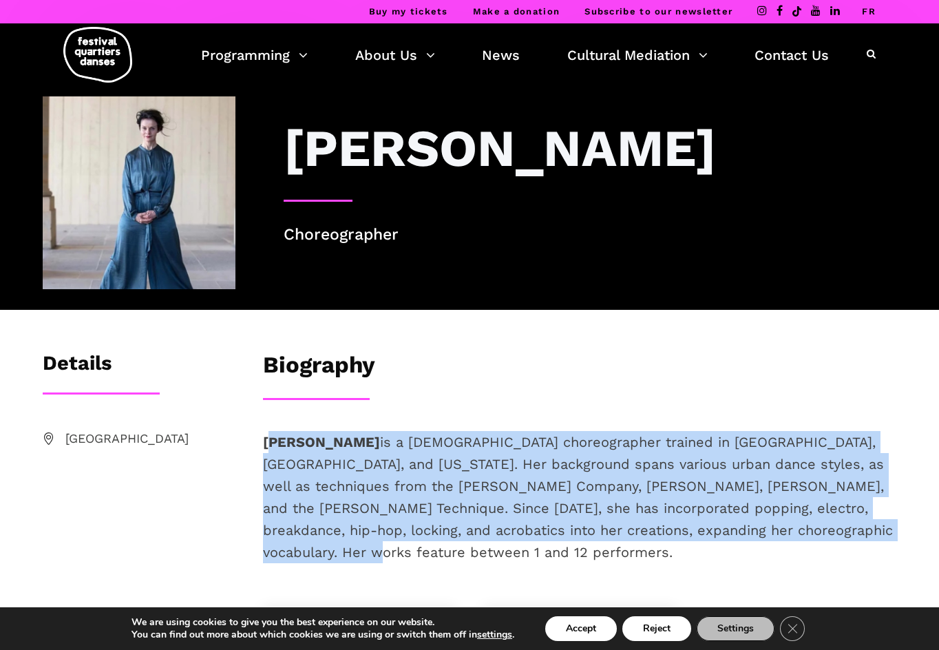
drag, startPoint x: 356, startPoint y: 556, endPoint x: 273, endPoint y: 445, distance: 137.7
click at [273, 445] on p "[PERSON_NAME] is a [DEMOGRAPHIC_DATA] choreographer trained in [GEOGRAPHIC_DATA…" at bounding box center [579, 497] width 633 height 132
click at [399, 518] on p "Lene Boel is a Danish choreographer trained in London, the Netherlands, and New…" at bounding box center [579, 497] width 633 height 132
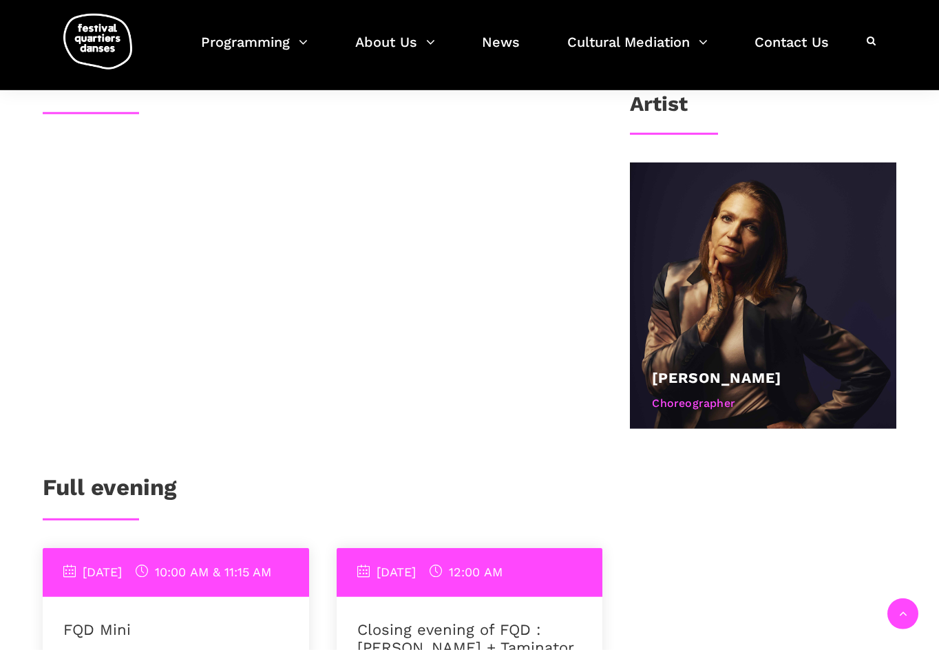
scroll to position [772, 0]
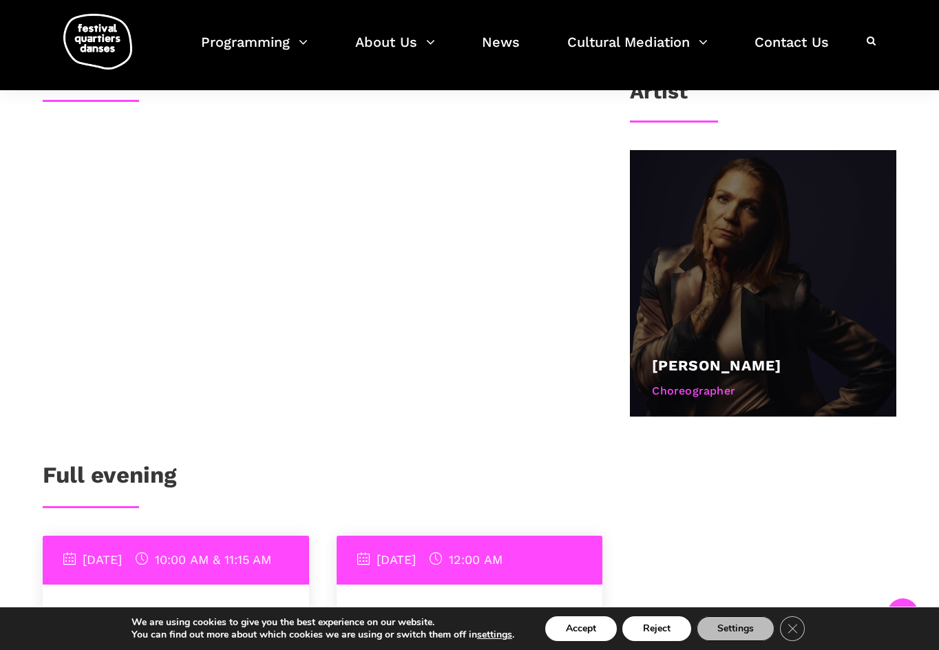
click at [733, 357] on div "[PERSON_NAME]" at bounding box center [763, 365] width 222 height 23
click at [725, 399] on div "Choreographer" at bounding box center [763, 391] width 222 height 18
click at [717, 360] on link "[PERSON_NAME]" at bounding box center [716, 365] width 129 height 17
